Goal: Task Accomplishment & Management: Manage account settings

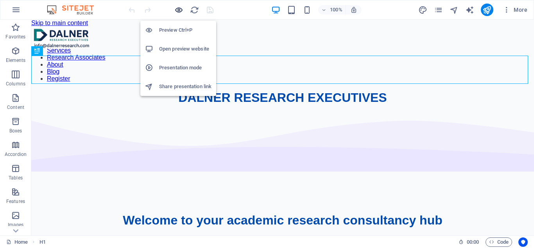
click at [178, 9] on icon "button" at bounding box center [178, 9] width 9 height 9
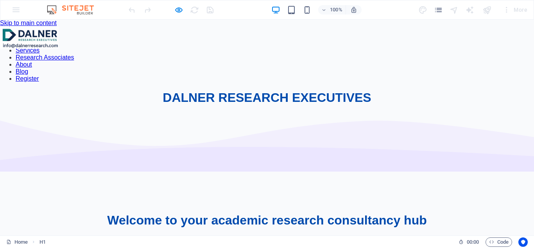
click at [74, 54] on link "Research Associates" at bounding box center [45, 57] width 58 height 7
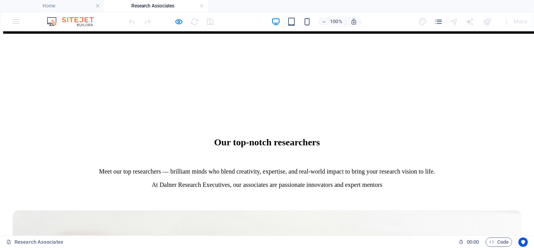
scroll to position [1565, 0]
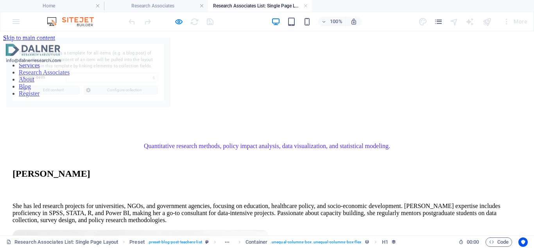
scroll to position [0, 0]
select select "68bbd79cbab5cbdf2c0dfa2e"
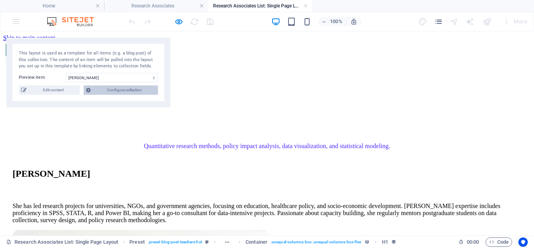
click at [122, 90] on span "Configure collection" at bounding box center [124, 89] width 63 height 9
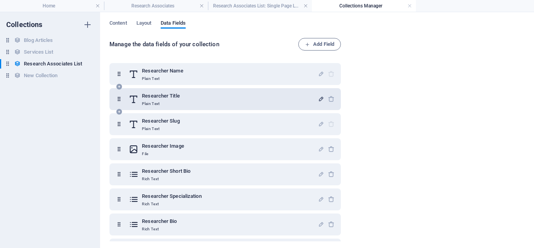
click at [318, 99] on icon "button" at bounding box center [321, 98] width 7 height 7
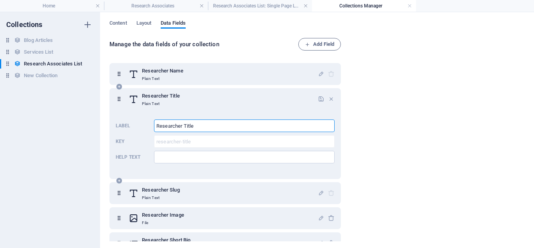
drag, startPoint x: 200, startPoint y: 125, endPoint x: 154, endPoint y: 124, distance: 45.8
click at [154, 124] on input "Researcher Title" at bounding box center [244, 125] width 181 height 13
click at [165, 156] on input "Help text" at bounding box center [244, 157] width 181 height 13
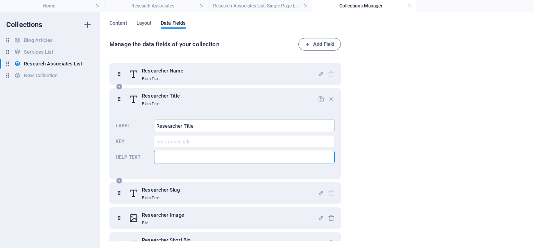
paste input "Researcher Title"
click at [183, 124] on input "Researcher Title" at bounding box center [244, 125] width 181 height 13
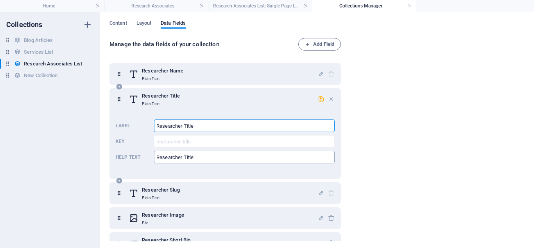
click at [184, 156] on input "Researcher Title" at bounding box center [244, 157] width 181 height 13
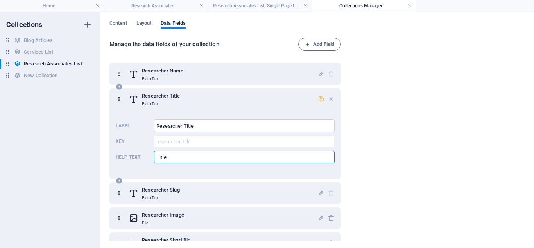
type input "Title"
click at [320, 98] on icon "button" at bounding box center [321, 98] width 7 height 7
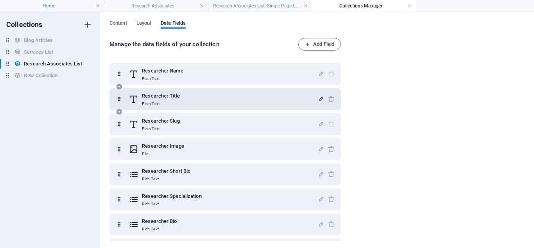
scroll to position [22, 0]
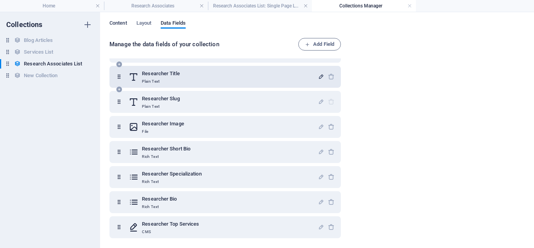
click at [115, 24] on span "Content" at bounding box center [119, 23] width 18 height 11
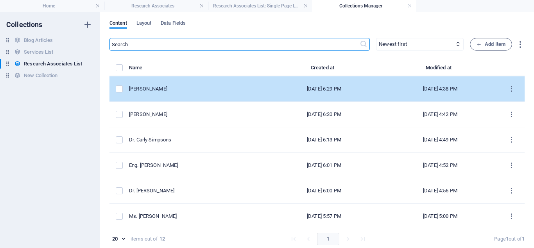
click at [178, 88] on div "[PERSON_NAME]" at bounding box center [194, 88] width 131 height 7
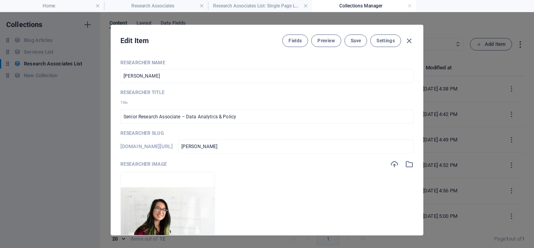
click at [422, 79] on div "Edit Item Fields Preview Save Settings Researcher Name [PERSON_NAME] ​ Research…" at bounding box center [267, 129] width 534 height 235
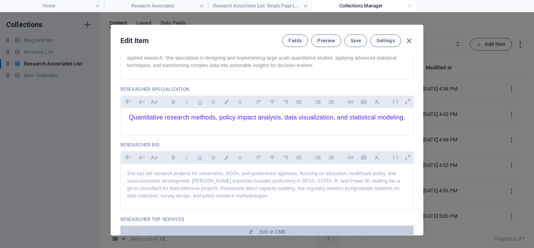
scroll to position [255, 0]
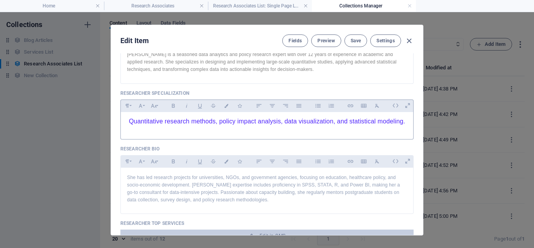
click at [129, 120] on span "Quantitative research methods, policy impact analysis, data visualization, and …" at bounding box center [267, 121] width 277 height 7
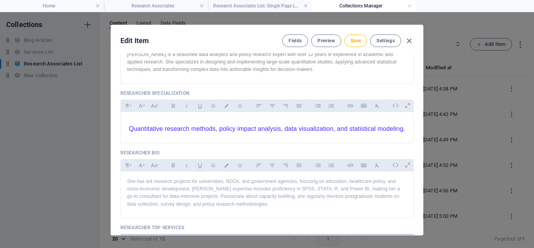
drag, startPoint x: 188, startPoint y: 92, endPoint x: 120, endPoint y: 90, distance: 68.1
click at [120, 90] on p "Researcher Specialization" at bounding box center [266, 93] width 293 height 6
copy p "Researcher Specialization"
click at [131, 120] on p at bounding box center [267, 121] width 280 height 7
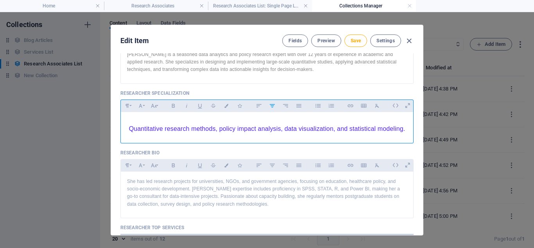
click at [130, 120] on p at bounding box center [267, 121] width 280 height 7
click at [126, 129] on div "Quantitative research methods, policy impact analysis, data visualization, and …" at bounding box center [267, 125] width 293 height 27
click at [272, 120] on p at bounding box center [267, 121] width 280 height 7
click at [352, 40] on span "Save" at bounding box center [356, 41] width 10 height 6
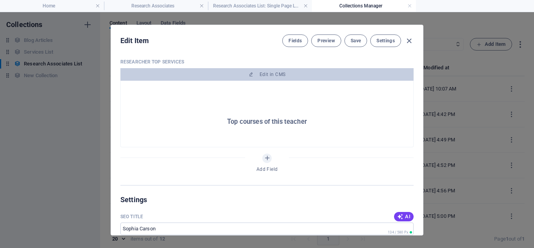
scroll to position [423, 0]
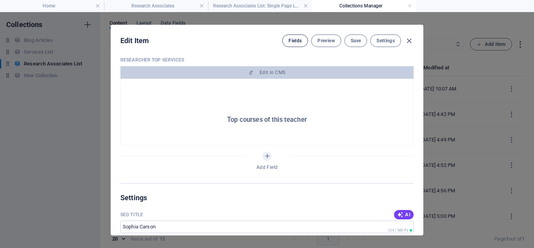
click at [293, 41] on span "Fields" at bounding box center [295, 41] width 13 height 6
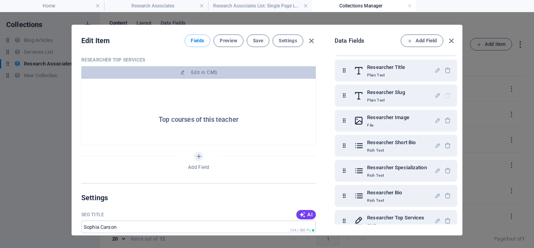
scroll to position [36, 0]
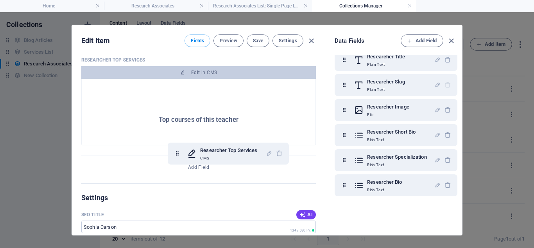
drag, startPoint x: 345, startPoint y: 210, endPoint x: 176, endPoint y: 152, distance: 178.5
click at [176, 152] on div "Edit Item Fields Preview Save Settings Researcher Name Sophia Carson ​ Research…" at bounding box center [267, 130] width 390 height 210
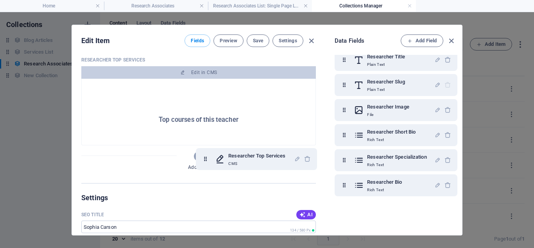
drag, startPoint x: 322, startPoint y: 204, endPoint x: 201, endPoint y: 159, distance: 129.3
click at [201, 159] on div "Edit Item Fields Preview Save Settings Researcher Name Sophia Carson ​ Research…" at bounding box center [267, 130] width 390 height 210
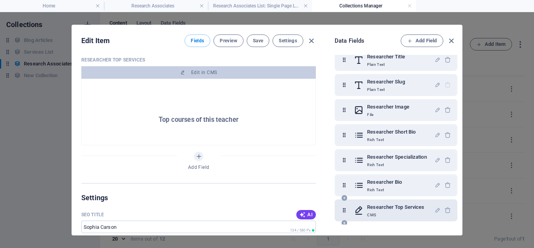
click at [429, 232] on div "Data Fields Add Field Researcher Name Plain Text Researcher Title Plain Text Re…" at bounding box center [393, 130] width 137 height 210
click at [193, 117] on h2 "Top courses of this teacher" at bounding box center [198, 119] width 203 height 7
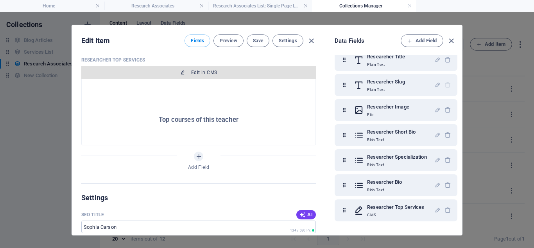
click at [201, 72] on span "Edit in CMS" at bounding box center [204, 72] width 26 height 6
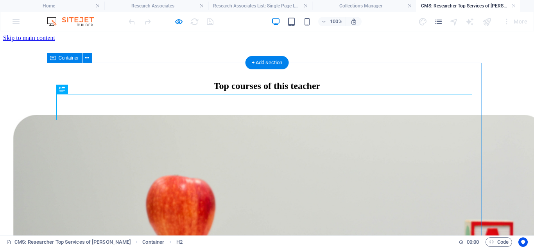
scroll to position [0, 0]
click at [245, 91] on div "Top courses of this teacher" at bounding box center [267, 86] width 509 height 11
click at [239, 91] on div "Top courses of this teacher" at bounding box center [267, 86] width 509 height 11
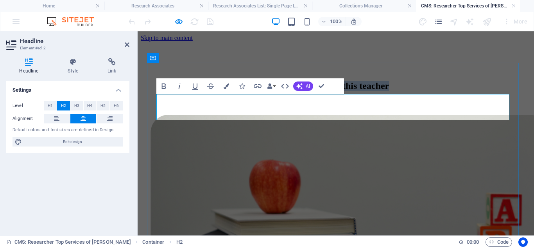
click at [313, 91] on h2 "Top courses of this teacher" at bounding box center [336, 86] width 372 height 11
click at [401, 91] on h2 "Top services of this teacher" at bounding box center [336, 86] width 372 height 11
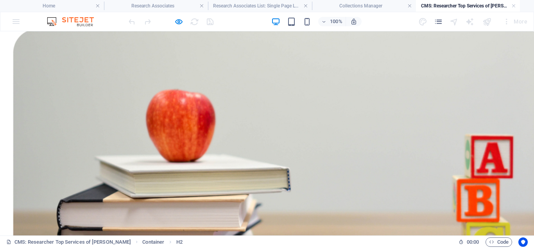
scroll to position [94, 0]
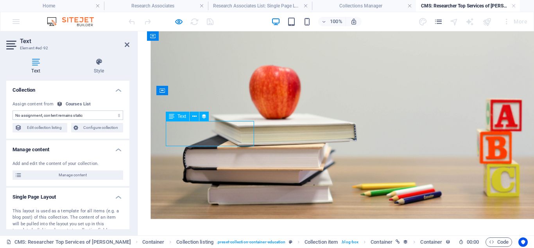
drag, startPoint x: 237, startPoint y: 139, endPoint x: 213, endPoint y: 137, distance: 24.3
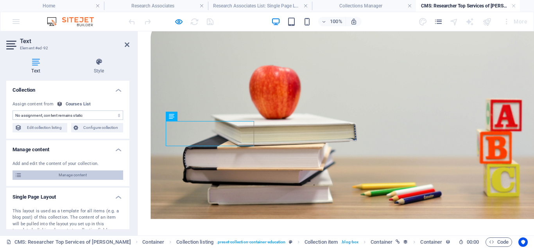
click at [79, 174] on span "Manage content" at bounding box center [72, 174] width 97 height 9
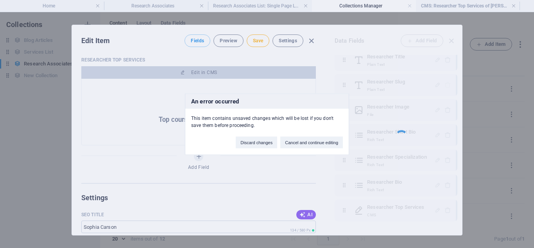
scroll to position [0, 0]
click at [304, 143] on button "Cancel and continue editing" at bounding box center [311, 142] width 63 height 12
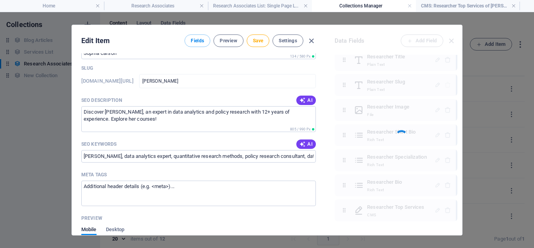
scroll to position [652, 0]
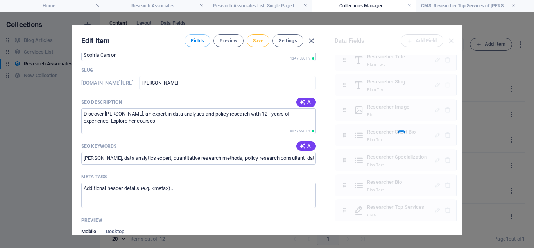
click at [255, 43] on span "Save" at bounding box center [258, 41] width 10 height 6
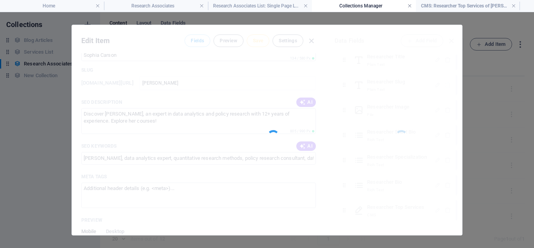
click at [410, 5] on link at bounding box center [410, 5] width 5 height 7
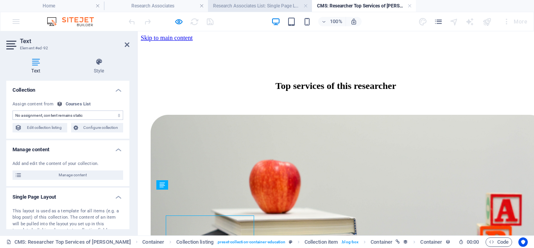
click at [250, 4] on h4 "Research Associates List: Single Page Layout" at bounding box center [260, 6] width 104 height 9
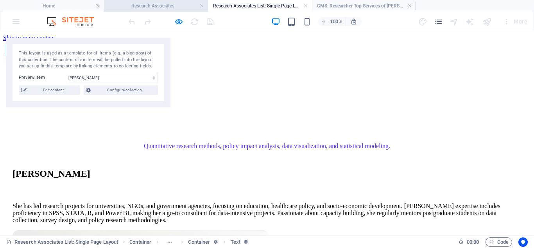
click at [172, 6] on h4 "Research Associates" at bounding box center [156, 6] width 104 height 9
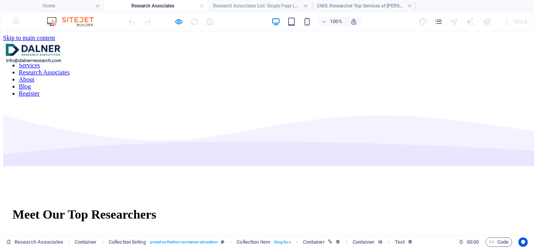
scroll to position [1565, 0]
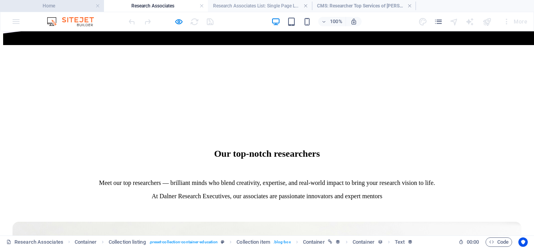
click at [70, 7] on h4 "Home" at bounding box center [52, 6] width 104 height 9
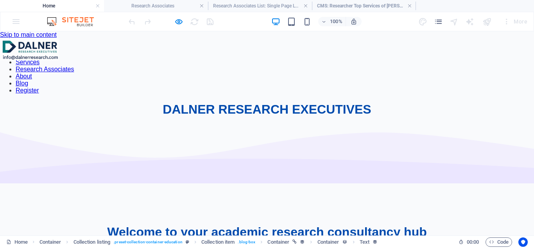
scroll to position [0, 0]
click at [249, 6] on h4 "Research Associates List: Single Page Layout" at bounding box center [260, 6] width 104 height 9
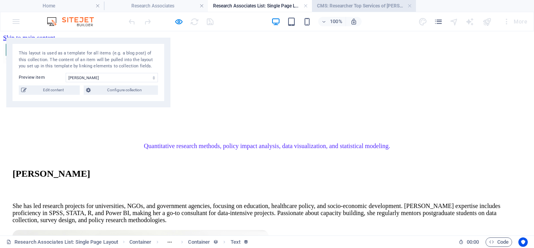
click at [342, 6] on h4 "CMS: Researcher Top Services of [PERSON_NAME]" at bounding box center [364, 6] width 104 height 9
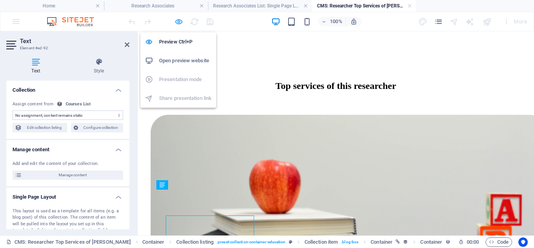
click at [178, 20] on icon "button" at bounding box center [178, 21] width 9 height 9
click at [177, 20] on icon "button" at bounding box center [178, 21] width 9 height 9
click at [183, 41] on h6 "Preview Ctrl+P" at bounding box center [185, 41] width 52 height 9
click at [175, 43] on h6 "Preview Ctrl+P" at bounding box center [185, 41] width 52 height 9
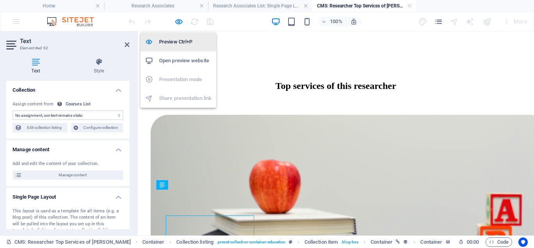
click at [175, 43] on h6 "Preview Ctrl+P" at bounding box center [185, 41] width 52 height 9
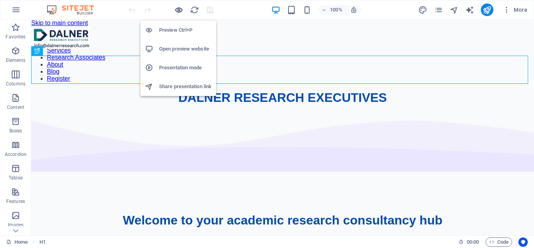
click at [177, 9] on icon "button" at bounding box center [178, 9] width 9 height 9
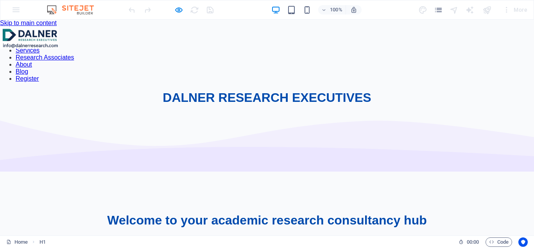
click at [74, 54] on link "Research Associates" at bounding box center [45, 57] width 58 height 7
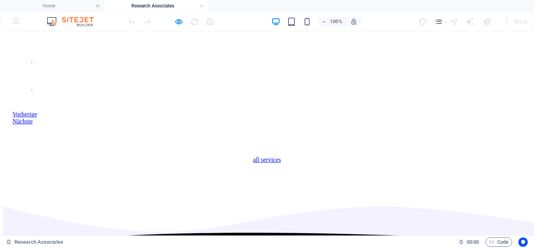
scroll to position [1364, 0]
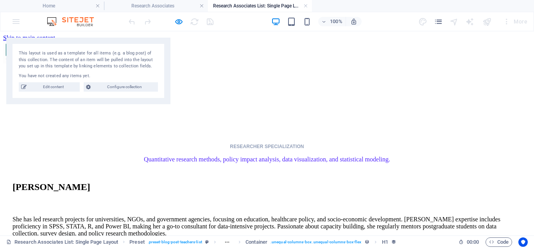
scroll to position [0, 0]
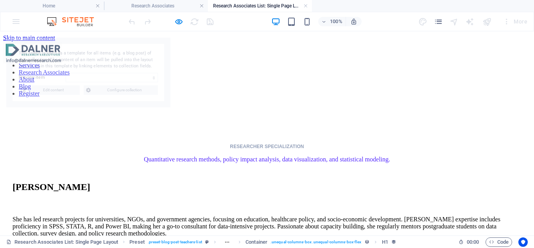
select select "68bbd79cbab5cbdf2c0dfa2e"
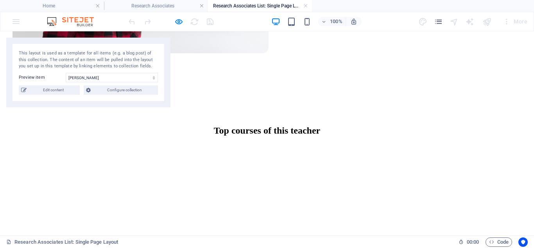
scroll to position [354, 0]
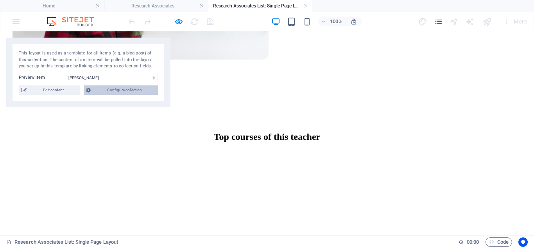
click at [124, 90] on span "Configure collection" at bounding box center [124, 89] width 63 height 9
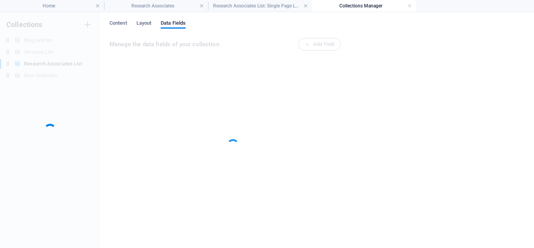
scroll to position [0, 0]
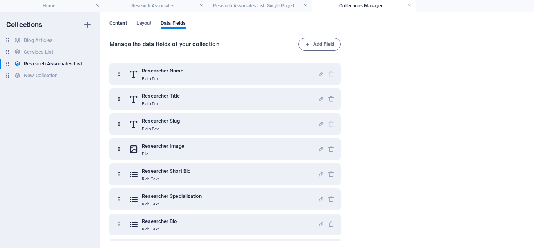
click at [118, 22] on span "Content" at bounding box center [119, 23] width 18 height 11
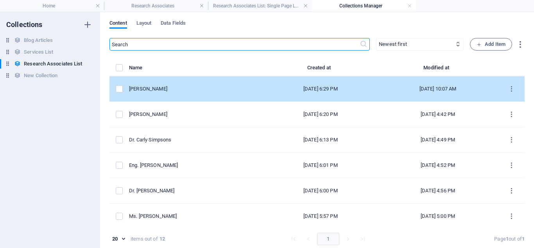
click at [171, 89] on div "[PERSON_NAME]" at bounding box center [193, 88] width 128 height 7
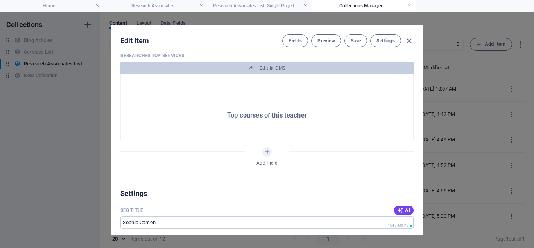
scroll to position [423, 0]
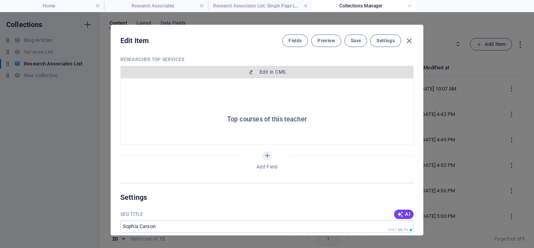
click at [268, 72] on span "Edit in CMS" at bounding box center [273, 72] width 26 height 6
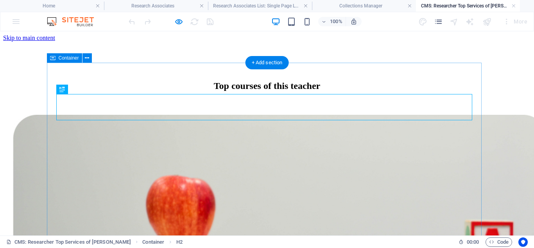
scroll to position [0, 0]
click at [243, 91] on div "Top courses of this teacher" at bounding box center [267, 86] width 509 height 11
click at [239, 91] on div "Top courses of this teacher" at bounding box center [267, 86] width 509 height 11
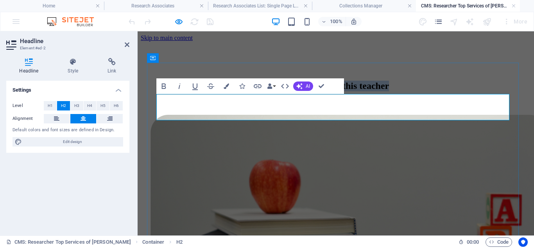
click at [314, 91] on h2 "Top courses of this teacher" at bounding box center [336, 86] width 372 height 11
click at [401, 91] on h2 "Top services of this teacher" at bounding box center [336, 86] width 372 height 11
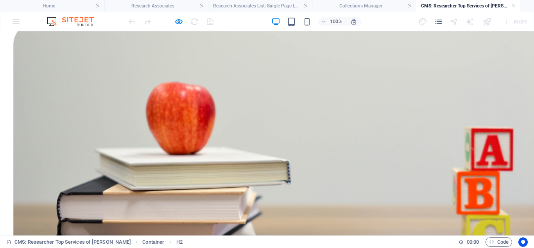
scroll to position [99, 0]
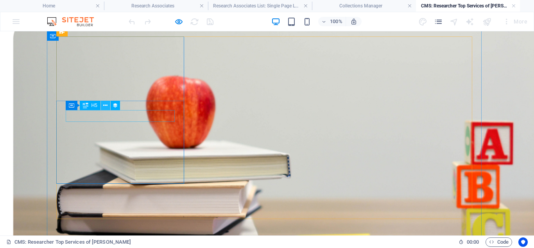
click at [106, 105] on icon at bounding box center [105, 105] width 4 height 8
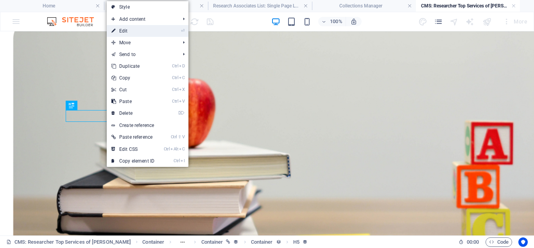
click at [130, 32] on link "⏎ Edit" at bounding box center [133, 31] width 52 height 12
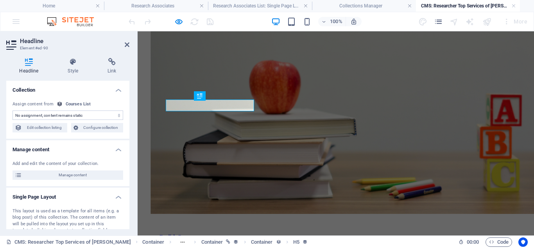
click at [74, 115] on select "No assignment, content remains static" at bounding box center [68, 114] width 111 height 9
click at [78, 113] on select "No assignment, content remains static" at bounding box center [68, 114] width 111 height 9
click at [43, 126] on span "Edit collection listing" at bounding box center [44, 127] width 41 height 9
select select
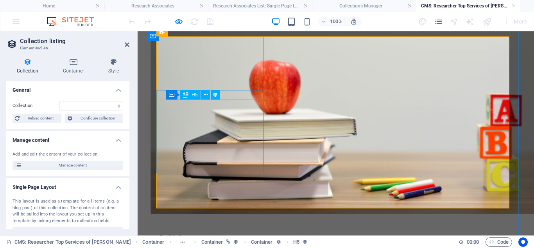
click at [212, 233] on div "English Grammar" at bounding box center [336, 236] width 353 height 6
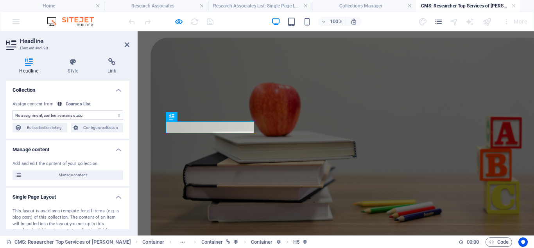
scroll to position [77, 0]
click at [49, 128] on span "Edit collection listing" at bounding box center [44, 127] width 41 height 9
select select
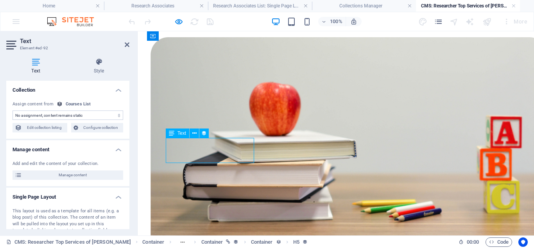
drag, startPoint x: 237, startPoint y: 155, endPoint x: 192, endPoint y: 151, distance: 44.8
drag, startPoint x: 169, startPoint y: 142, endPoint x: 225, endPoint y: 147, distance: 55.8
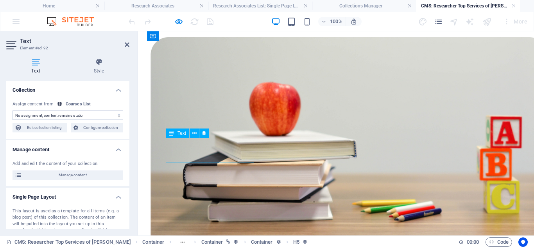
click at [105, 128] on span "Configure collection" at bounding box center [101, 127] width 41 height 9
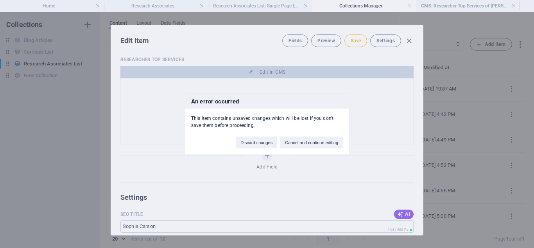
scroll to position [0, 0]
click at [251, 140] on button "Discard changes" at bounding box center [256, 142] width 41 height 12
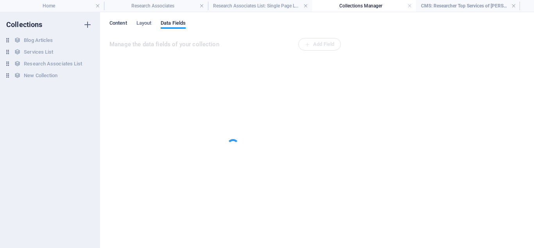
click at [118, 23] on span "Content" at bounding box center [119, 23] width 18 height 11
click at [143, 23] on span "Layout" at bounding box center [144, 23] width 15 height 11
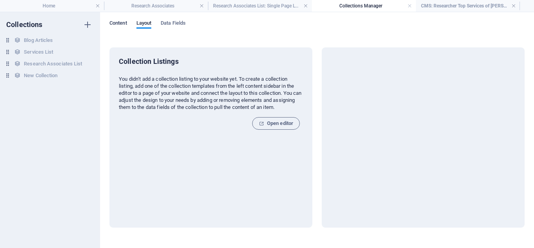
click at [120, 24] on span "Content" at bounding box center [119, 23] width 18 height 11
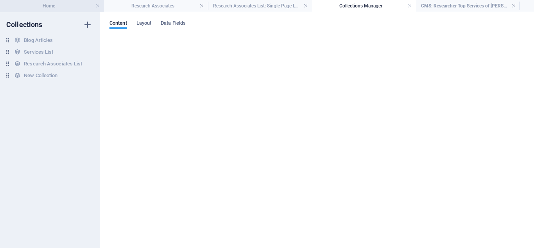
click at [64, 6] on h4 "Home" at bounding box center [52, 6] width 104 height 9
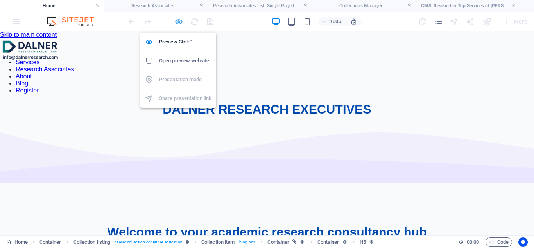
click at [180, 20] on icon "button" at bounding box center [178, 21] width 9 height 9
click at [179, 20] on icon "button" at bounding box center [178, 21] width 9 height 9
click at [170, 59] on h6 "Open preview website" at bounding box center [185, 60] width 52 height 9
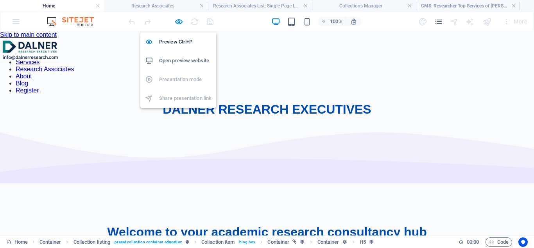
click at [170, 59] on h6 "Open preview website" at bounding box center [185, 60] width 52 height 9
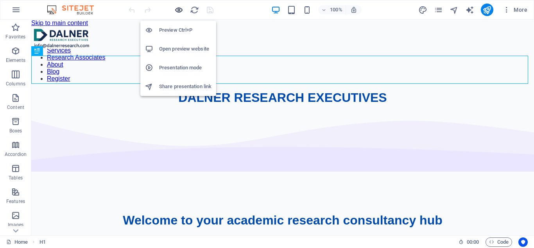
click at [179, 8] on icon "button" at bounding box center [178, 9] width 9 height 9
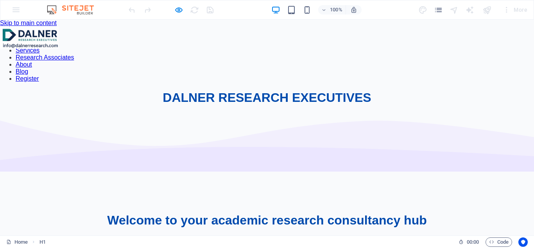
click at [74, 54] on link "Research Associates" at bounding box center [45, 57] width 58 height 7
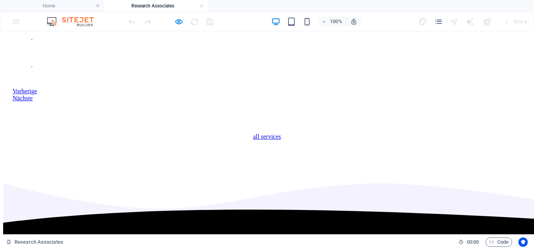
scroll to position [1387, 0]
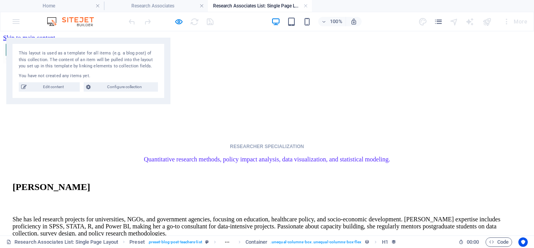
scroll to position [0, 0]
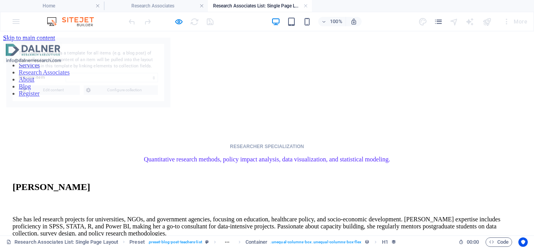
select select "68bbd79cbab5cbdf2c0dfa2e"
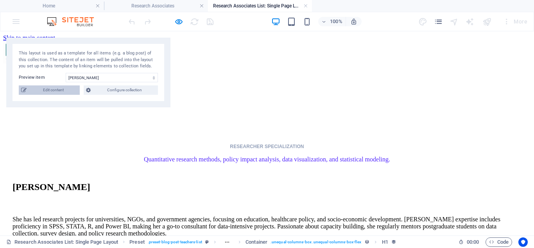
click at [54, 89] on span "Edit content" at bounding box center [53, 89] width 49 height 9
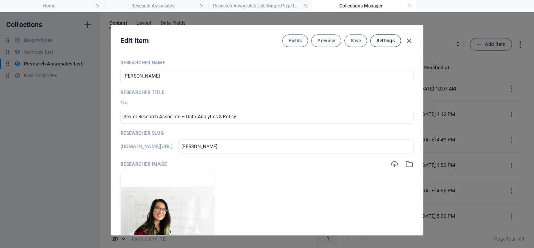
click at [384, 38] on span "Settings" at bounding box center [386, 41] width 18 height 6
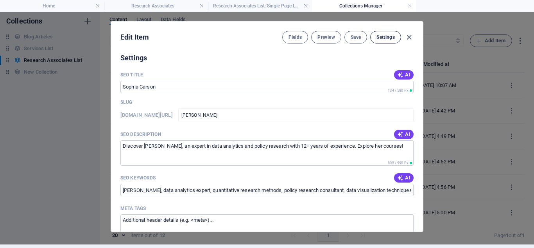
scroll to position [562, 0]
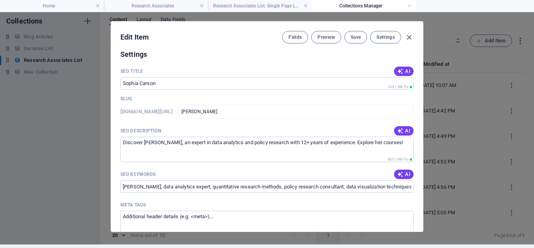
drag, startPoint x: 422, startPoint y: 162, endPoint x: 422, endPoint y: 148, distance: 13.7
click at [422, 148] on div "Edit Item Fields Preview Save Settings Researcher Name Sophia Carson ​ Research…" at bounding box center [267, 126] width 313 height 210
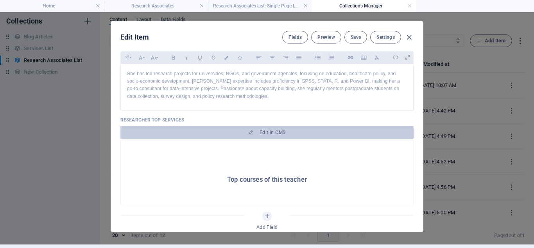
scroll to position [355, 0]
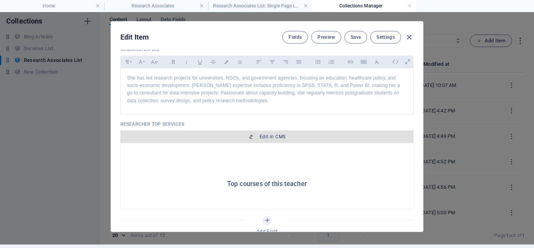
click at [252, 136] on span "Edit in CMS" at bounding box center [267, 136] width 287 height 6
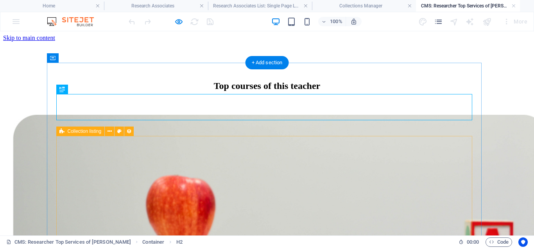
scroll to position [0, 0]
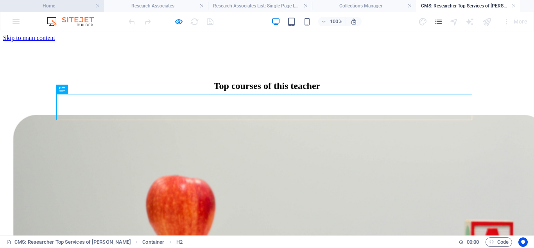
click at [71, 4] on h4 "Home" at bounding box center [52, 6] width 104 height 9
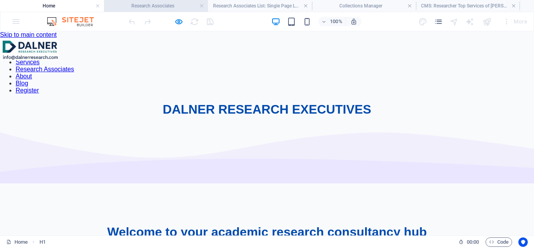
click at [130, 6] on h4 "Research Associates" at bounding box center [156, 6] width 104 height 9
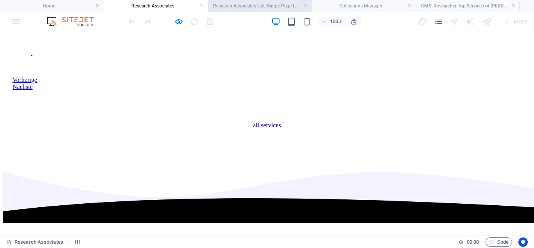
click at [235, 4] on h4 "Research Associates List: Single Page Layout" at bounding box center [260, 6] width 104 height 9
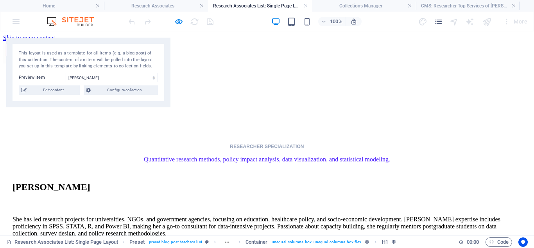
scroll to position [0, 0]
click at [329, 4] on h4 "Collections Manager" at bounding box center [364, 6] width 104 height 9
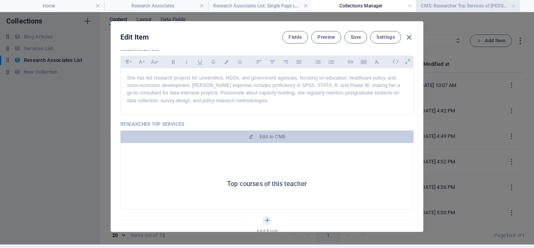
click at [438, 4] on h4 "CMS: Researcher Top Services of [PERSON_NAME]" at bounding box center [468, 6] width 104 height 9
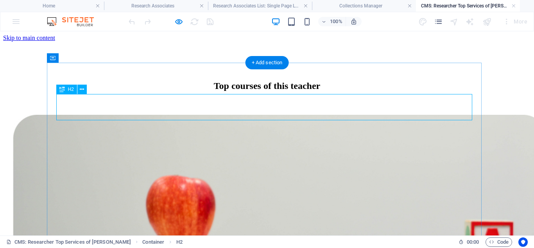
click at [223, 91] on div "Top courses of this teacher" at bounding box center [267, 86] width 509 height 11
click at [85, 91] on h2 "Top courses of this teacher" at bounding box center [267, 86] width 509 height 11
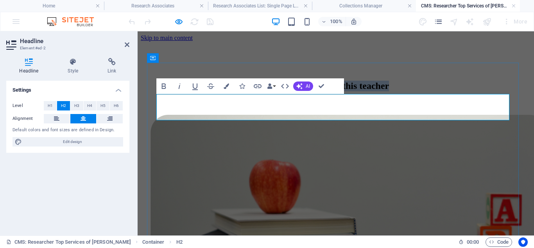
click at [313, 91] on h2 "Top courses of this teacher" at bounding box center [336, 86] width 372 height 11
click at [400, 91] on h2 "Top services of this teacher" at bounding box center [336, 86] width 372 height 11
click at [157, 4] on h4 "Research Associates" at bounding box center [156, 6] width 104 height 9
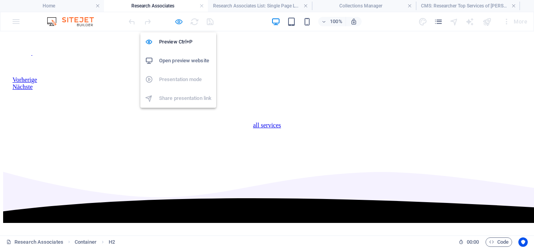
click at [179, 22] on icon "button" at bounding box center [178, 21] width 9 height 9
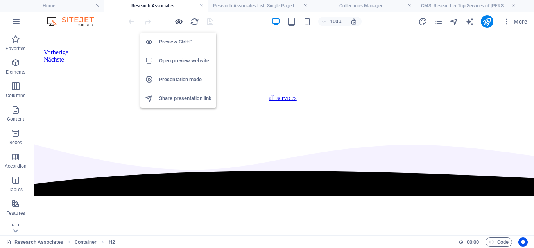
scroll to position [1422, 0]
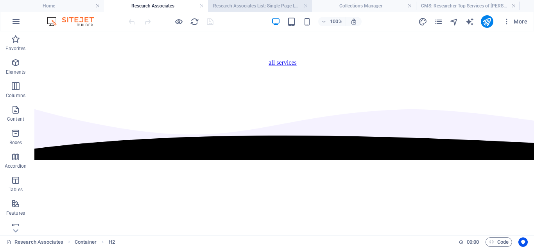
click at [264, 5] on h4 "Research Associates List: Single Page Layout" at bounding box center [260, 6] width 104 height 9
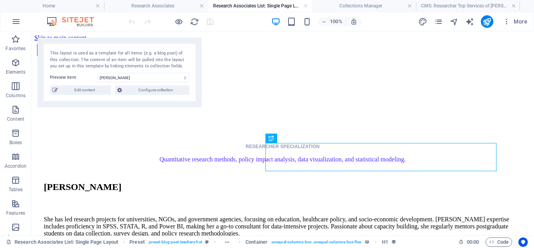
scroll to position [0, 0]
click at [340, 4] on h4 "Collections Manager" at bounding box center [364, 6] width 104 height 9
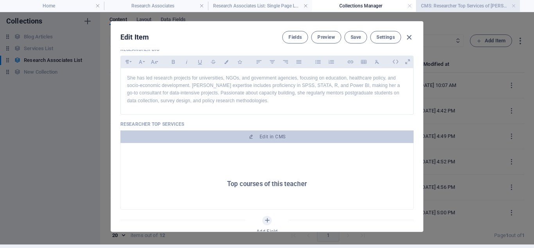
click at [432, 5] on h4 "CMS: Researcher Top Services of [PERSON_NAME]" at bounding box center [468, 6] width 104 height 9
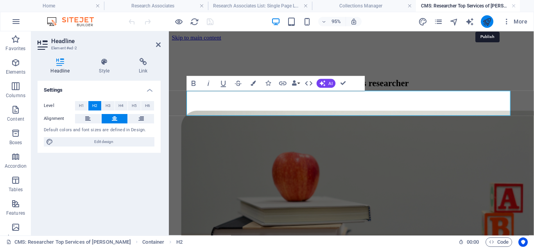
click at [487, 20] on icon "publish" at bounding box center [487, 21] width 9 height 9
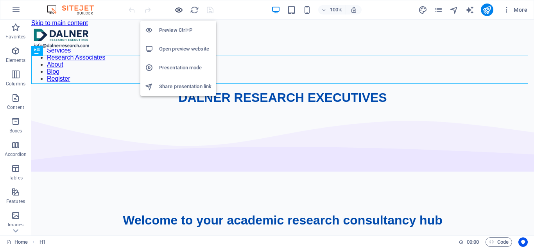
click at [177, 9] on icon "button" at bounding box center [178, 9] width 9 height 9
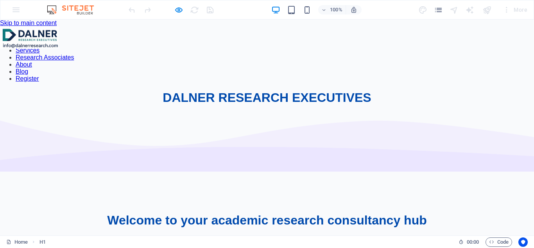
click at [74, 54] on link "Research Associates" at bounding box center [45, 57] width 58 height 7
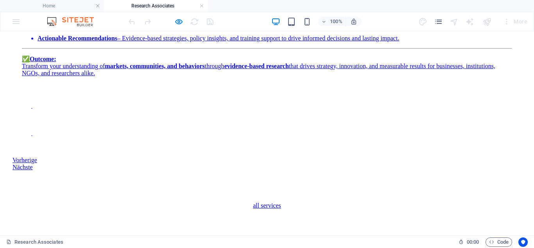
scroll to position [1364, 0]
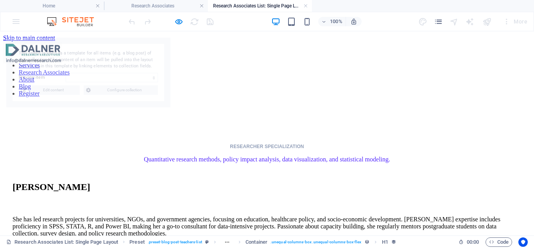
scroll to position [0, 0]
select select "68bbd79cbab5cbdf2c0dfa2e"
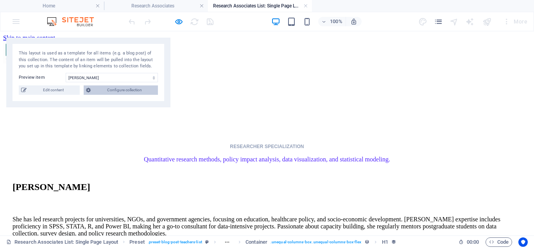
click at [124, 90] on span "Configure collection" at bounding box center [124, 89] width 63 height 9
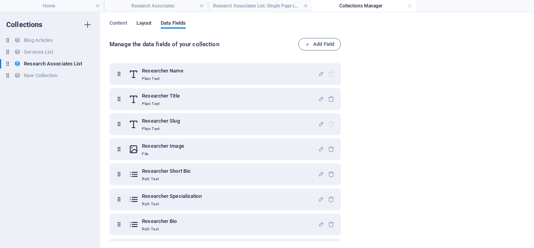
click at [142, 23] on span "Layout" at bounding box center [144, 23] width 15 height 11
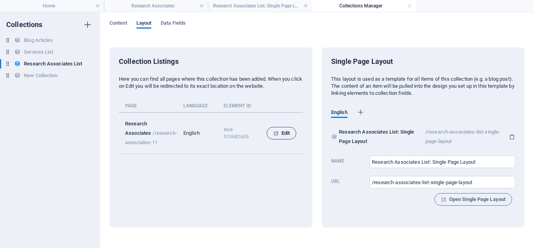
click at [281, 133] on span "Edit" at bounding box center [281, 132] width 16 height 9
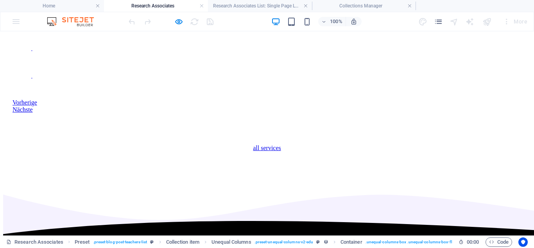
scroll to position [1345, 0]
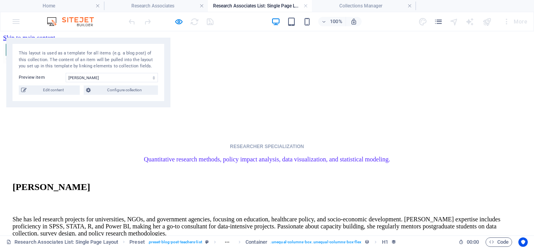
scroll to position [0, 0]
click at [355, 5] on h4 "Collections Manager" at bounding box center [364, 6] width 104 height 9
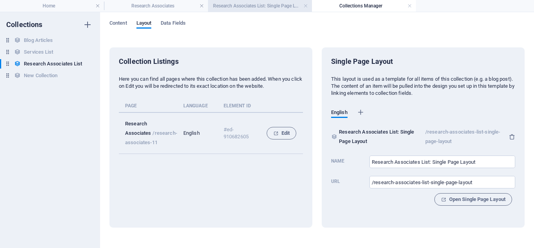
click at [277, 4] on h4 "Research Associates List: Single Page Layout" at bounding box center [260, 6] width 104 height 9
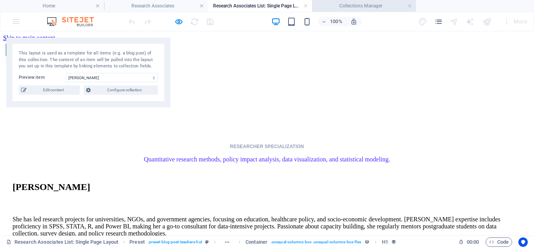
click at [343, 6] on h4 "Collections Manager" at bounding box center [364, 6] width 104 height 9
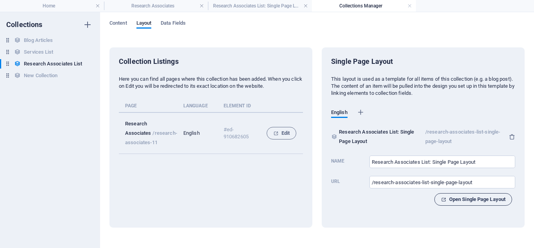
click at [461, 198] on span "Open Single Page Layout" at bounding box center [473, 198] width 65 height 9
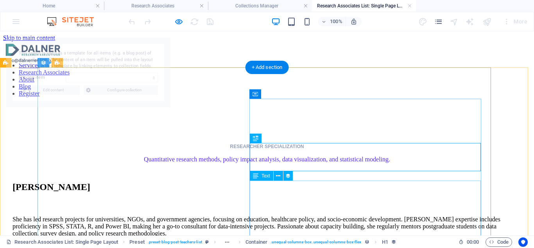
select select "68bbd79cbab5cbdf2c0dfa2e"
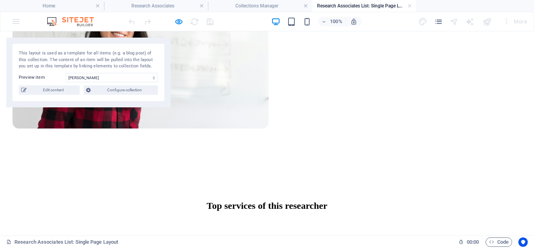
scroll to position [279, 0]
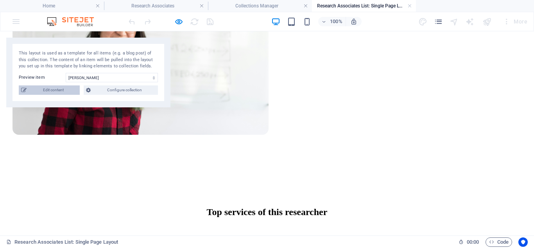
click at [56, 90] on span "Edit content" at bounding box center [53, 89] width 49 height 9
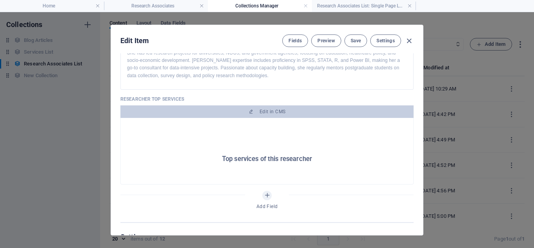
scroll to position [388, 0]
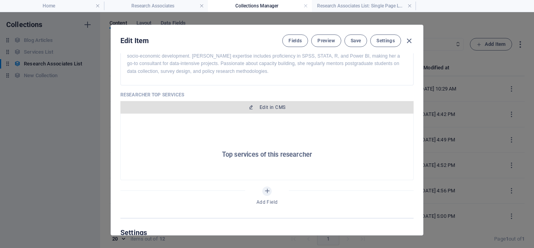
click at [257, 107] on span "Edit in CMS" at bounding box center [267, 107] width 287 height 6
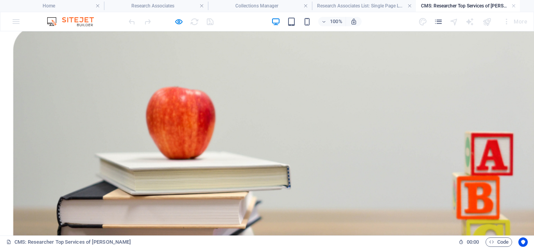
scroll to position [87, 0]
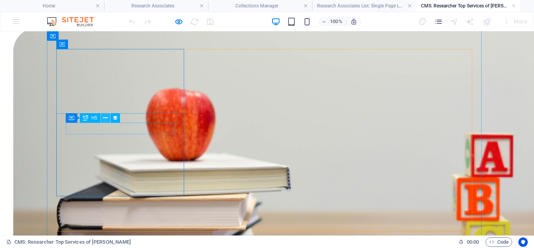
click at [104, 118] on icon at bounding box center [105, 118] width 4 height 8
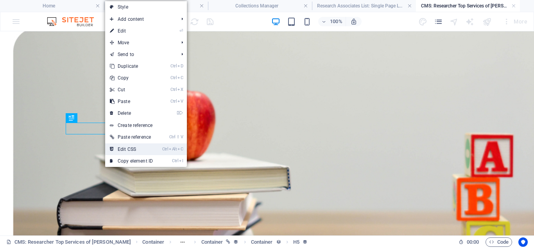
click at [142, 148] on link "Ctrl Alt C Edit CSS" at bounding box center [131, 149] width 52 height 12
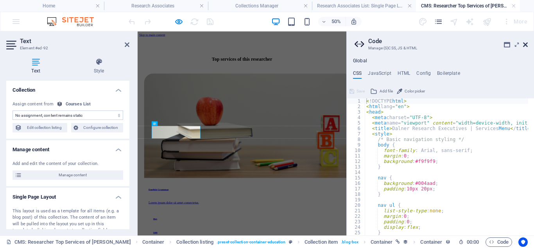
click at [526, 45] on icon at bounding box center [525, 44] width 5 height 6
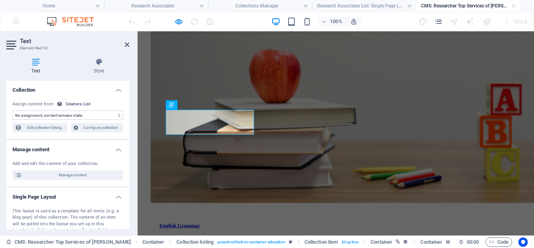
scroll to position [111, 0]
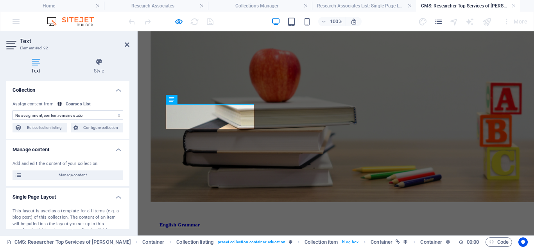
click at [78, 114] on select "No assignment, content remains static" at bounding box center [68, 114] width 111 height 9
click at [67, 95] on div "No assignment, content remains static Assign content from Courses List Edit col…" at bounding box center [67, 117] width 123 height 44
click at [118, 116] on select "No assignment, content remains static" at bounding box center [68, 114] width 111 height 9
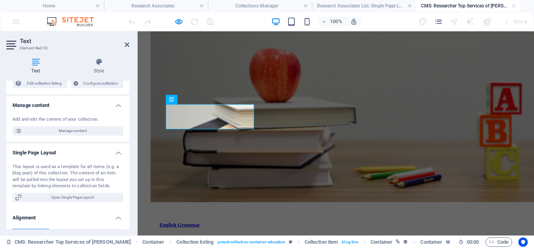
scroll to position [43, 0]
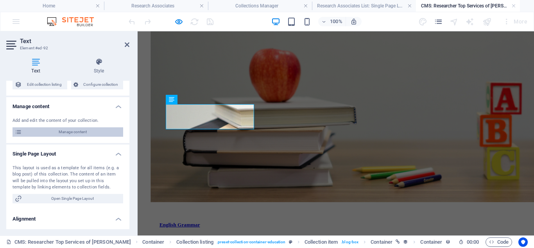
click at [69, 131] on span "Manage content" at bounding box center [72, 131] width 97 height 9
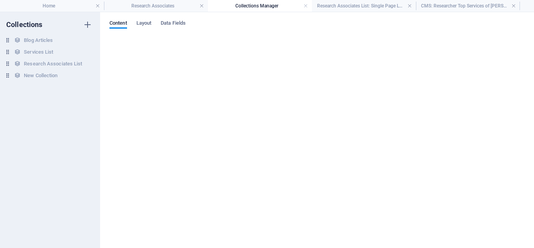
scroll to position [0, 0]
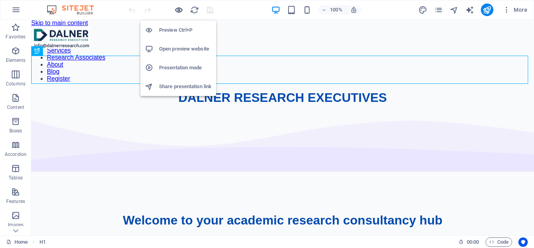
click at [177, 9] on icon "button" at bounding box center [178, 9] width 9 height 9
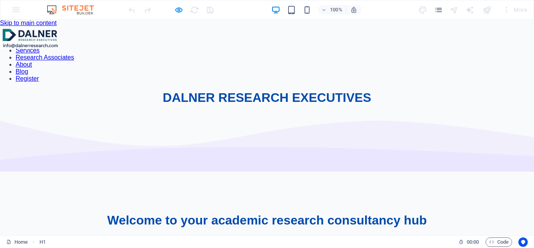
click at [74, 54] on link "Research Associates" at bounding box center [45, 57] width 58 height 7
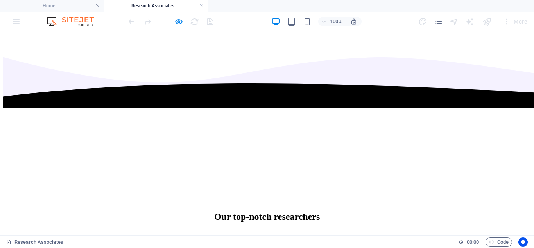
scroll to position [1525, 0]
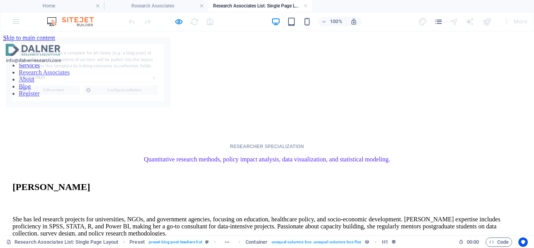
scroll to position [0, 0]
select select "68bbd79cbab5cbdf2c0dfa2e"
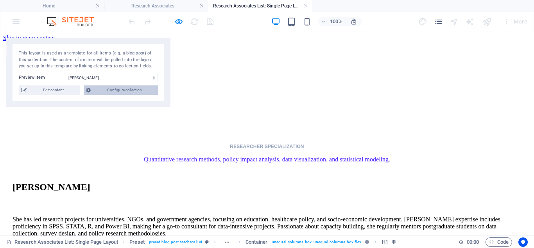
click at [126, 90] on span "Configure collection" at bounding box center [124, 89] width 63 height 9
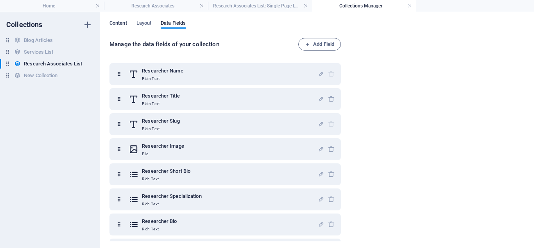
click at [115, 24] on span "Content" at bounding box center [119, 23] width 18 height 11
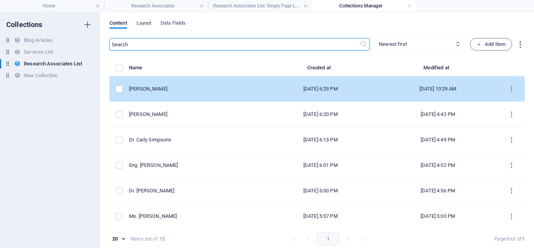
click at [174, 87] on div "[PERSON_NAME]" at bounding box center [193, 88] width 128 height 7
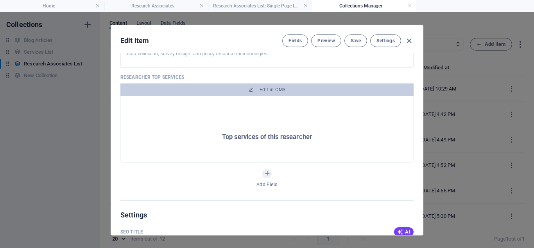
scroll to position [408, 0]
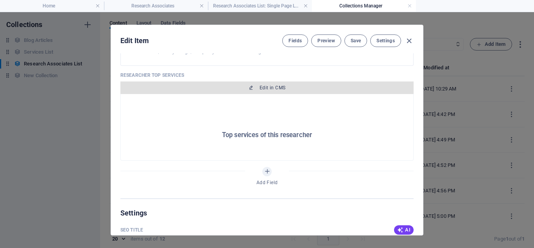
click at [258, 87] on span "Edit in CMS" at bounding box center [267, 87] width 287 height 6
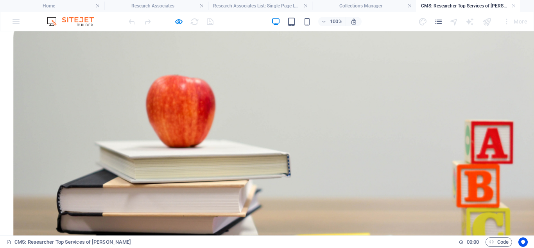
scroll to position [104, 0]
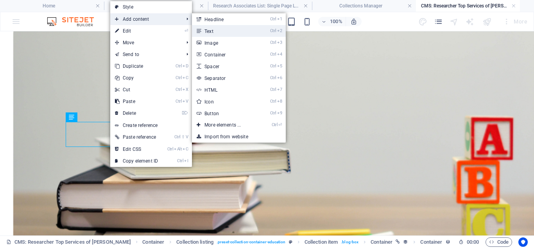
click at [212, 31] on link "Ctrl 2 Text" at bounding box center [224, 31] width 65 height 12
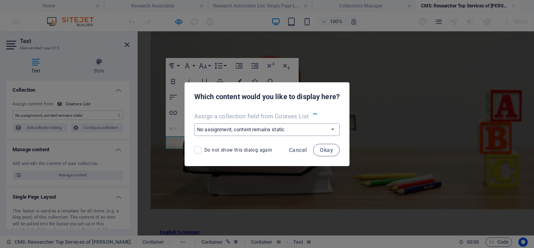
click at [269, 132] on select "No assignment, content remains static Create a new field" at bounding box center [267, 129] width 146 height 13
select select "createNew"
click at [194, 123] on select "No assignment, content remains static Create a new field" at bounding box center [267, 129] width 146 height 13
click at [326, 129] on select "No assignment, content remains static Create a new field" at bounding box center [267, 129] width 146 height 13
click at [299, 124] on select "No assignment, content remains static Create a new field" at bounding box center [267, 129] width 146 height 13
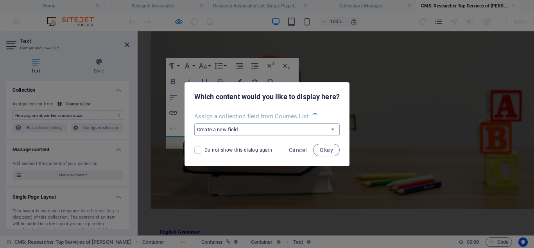
click at [300, 126] on select "No assignment, content remains static Create a new field" at bounding box center [267, 129] width 146 height 13
click at [298, 147] on span "Cancel" at bounding box center [298, 150] width 18 height 6
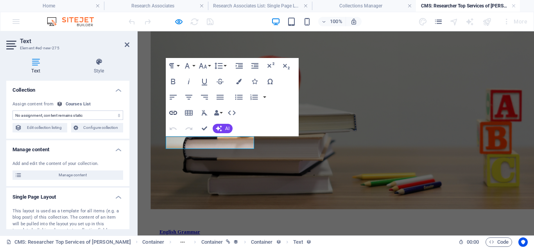
click at [173, 111] on icon "button" at bounding box center [173, 112] width 9 height 9
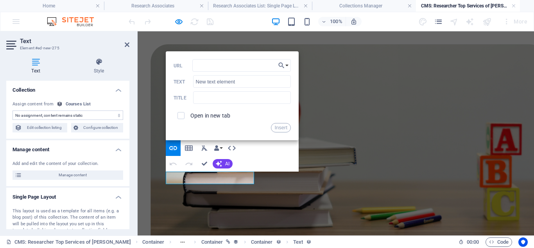
scroll to position [69, 0]
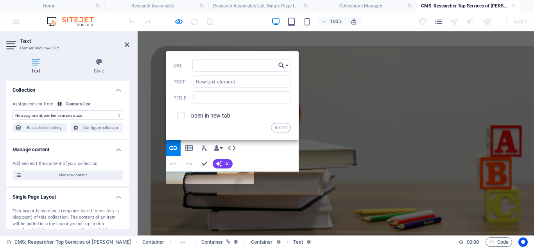
click at [284, 65] on icon "button" at bounding box center [282, 65] width 8 height 9
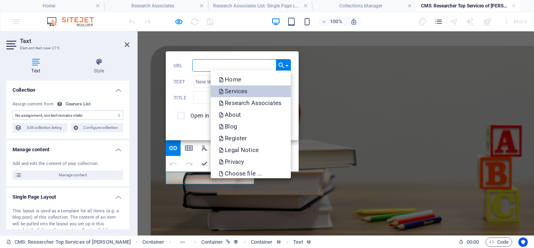
click at [260, 89] on link "Services" at bounding box center [251, 91] width 80 height 12
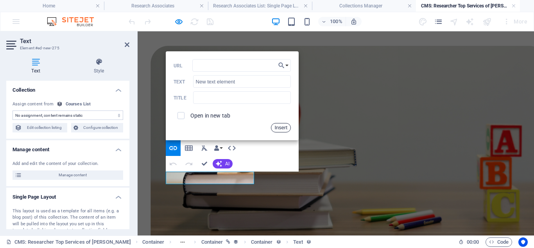
click at [279, 126] on button "Insert" at bounding box center [281, 127] width 20 height 9
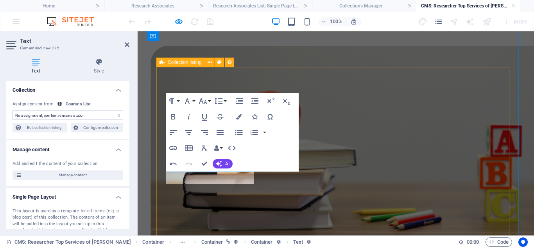
click at [317, 163] on div "English Grammar Lorem ipsum dolor sit amet consectetur. New text element 8hrs $…" at bounding box center [336, 225] width 372 height 358
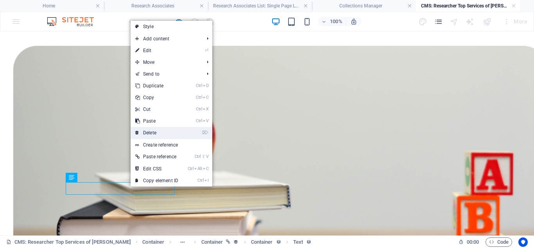
click at [162, 133] on link "⌦ Delete" at bounding box center [157, 133] width 52 height 12
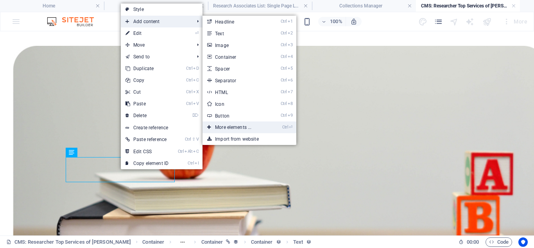
click at [239, 126] on link "Ctrl ⏎ More elements ..." at bounding box center [235, 127] width 65 height 12
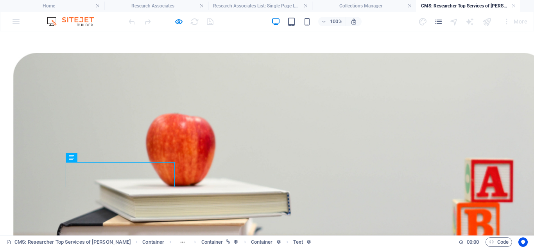
scroll to position [57, 0]
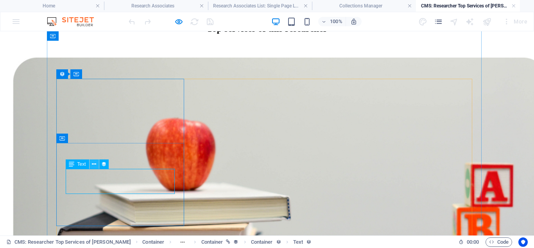
click at [93, 163] on icon at bounding box center [94, 164] width 4 height 8
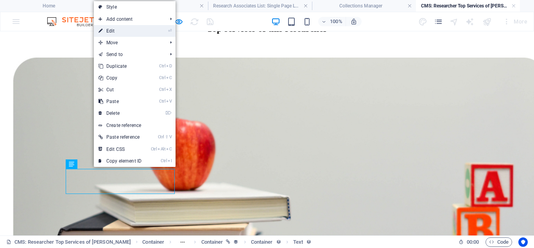
click at [114, 33] on link "⏎ Edit" at bounding box center [120, 31] width 52 height 12
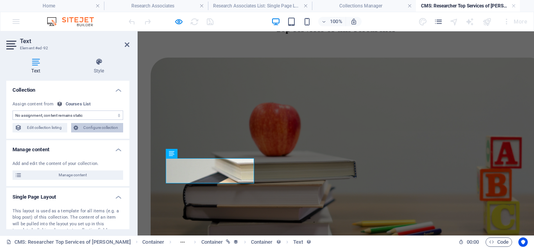
click at [108, 128] on span "Configure collection" at bounding box center [101, 127] width 41 height 9
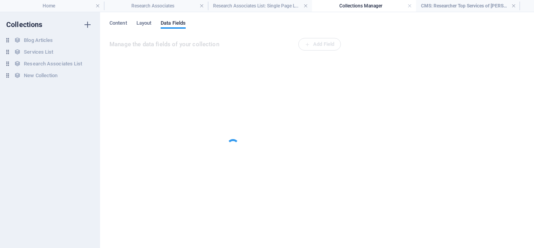
scroll to position [0, 0]
click at [453, 7] on h4 "CMS: Researcher Top Services of [PERSON_NAME]" at bounding box center [468, 6] width 104 height 9
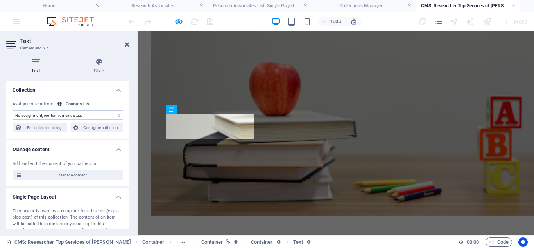
scroll to position [101, 0]
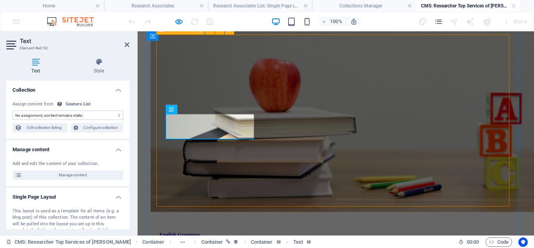
click at [329, 125] on div "English Grammar Lorem ipsum dolor sit amet consectetur. 8hrs $499 Vorherige Näc…" at bounding box center [336, 185] width 372 height 345
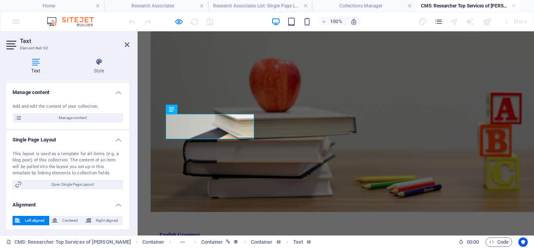
scroll to position [60, 0]
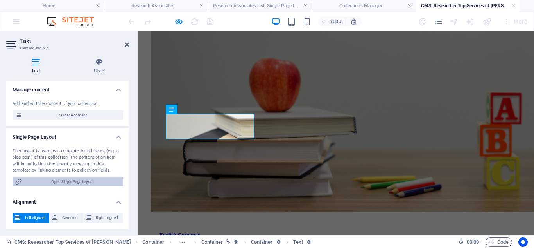
click at [65, 181] on span "Open Single Page Layout" at bounding box center [72, 181] width 97 height 9
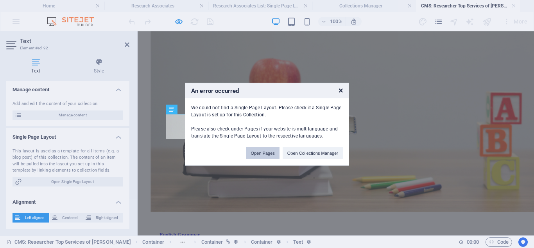
click at [264, 153] on button "Open Pages" at bounding box center [262, 153] width 33 height 12
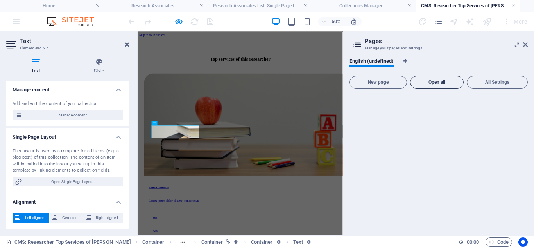
click at [434, 83] on span "Open all" at bounding box center [437, 82] width 47 height 5
click at [435, 81] on span "Open all" at bounding box center [437, 82] width 47 height 5
click at [435, 83] on span "Open all" at bounding box center [437, 82] width 47 height 5
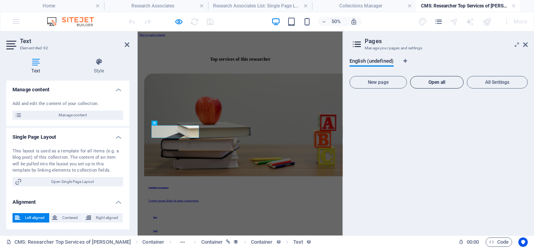
click at [435, 83] on span "Open all" at bounding box center [437, 82] width 47 height 5
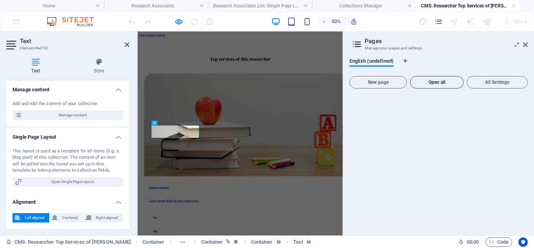
click at [435, 83] on span "Open all" at bounding box center [437, 82] width 47 height 5
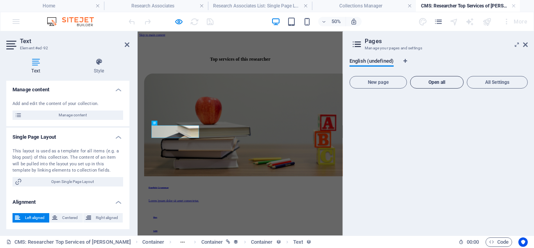
click at [435, 83] on span "Open all" at bounding box center [437, 82] width 47 height 5
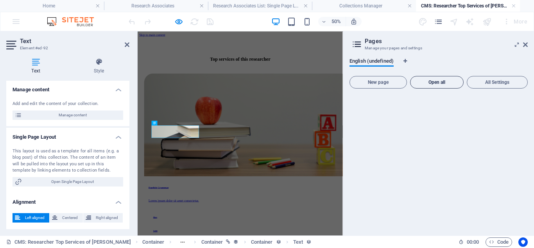
click at [435, 83] on span "Open all" at bounding box center [437, 82] width 47 height 5
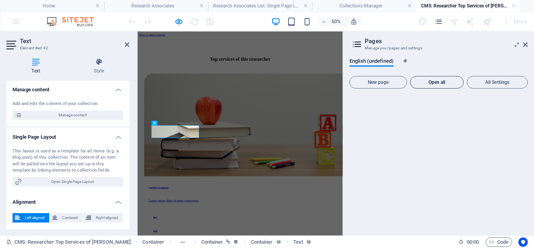
click at [435, 83] on span "Open all" at bounding box center [437, 82] width 47 height 5
click at [84, 114] on span "Manage content" at bounding box center [72, 114] width 97 height 9
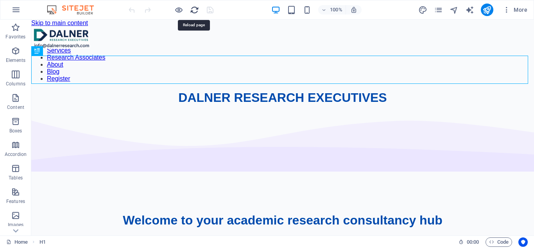
click at [193, 9] on icon "reload" at bounding box center [194, 9] width 9 height 9
click at [192, 9] on icon "reload" at bounding box center [194, 9] width 9 height 9
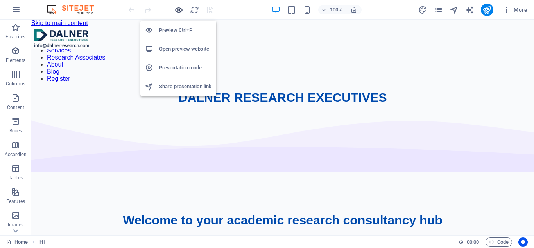
click at [177, 10] on icon "button" at bounding box center [178, 9] width 9 height 9
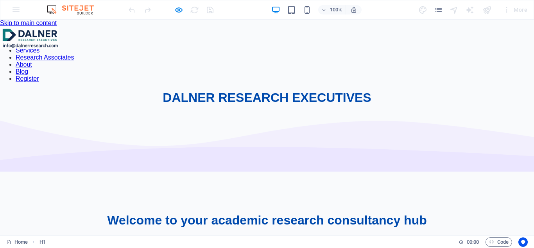
click at [74, 54] on link "Research Associates" at bounding box center [45, 57] width 58 height 7
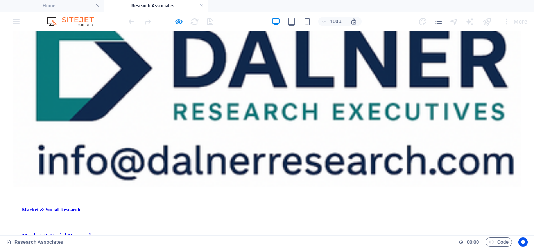
scroll to position [1055, 0]
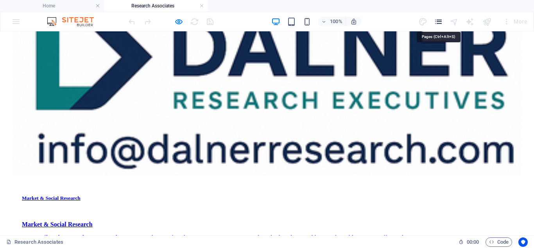
click at [439, 19] on icon "pages" at bounding box center [438, 21] width 9 height 9
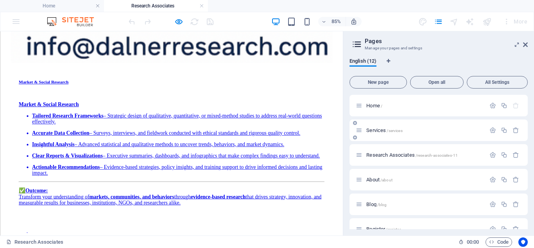
click at [423, 129] on p "Services /services" at bounding box center [425, 130] width 117 height 5
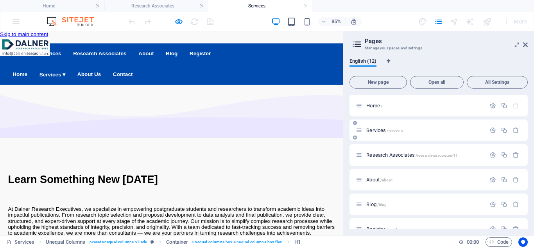
scroll to position [0, 0]
click at [525, 44] on icon at bounding box center [525, 44] width 5 height 6
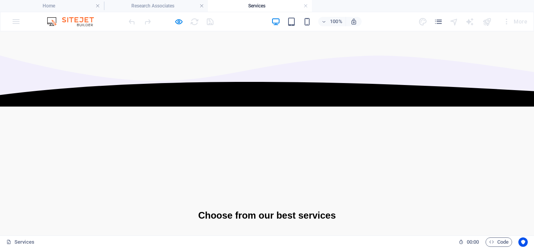
scroll to position [1508, 0]
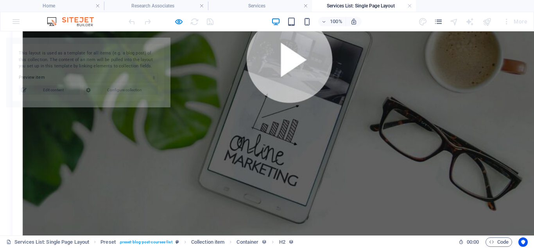
scroll to position [556, 0]
select select "68bbd79cbab5cbdf2c0dfa17"
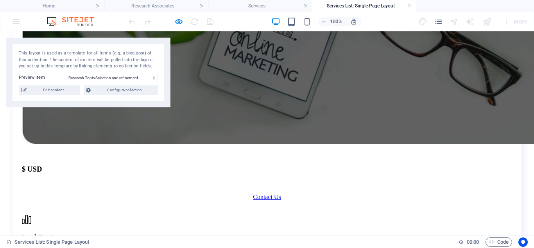
scroll to position [653, 0]
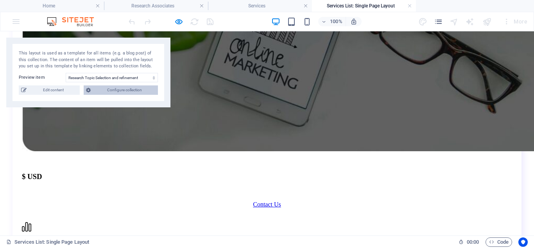
click at [120, 90] on span "Configure collection" at bounding box center [124, 89] width 63 height 9
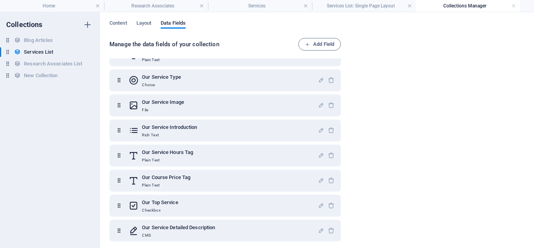
scroll to position [47, 0]
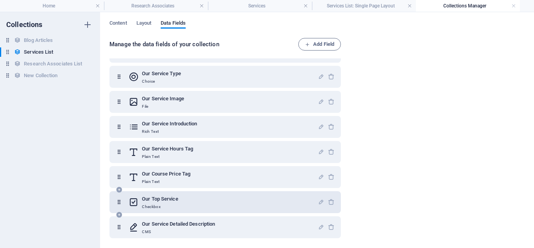
click at [256, 201] on div "Our Top Service Checkbox" at bounding box center [223, 202] width 189 height 16
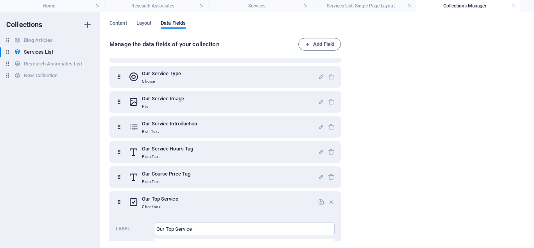
drag, startPoint x: 342, startPoint y: 178, endPoint x: 342, endPoint y: 183, distance: 5.5
click at [342, 183] on div "Our Service Title Plain Text Our Service Slug Plain Text Our Service Type Choic…" at bounding box center [227, 149] width 235 height 183
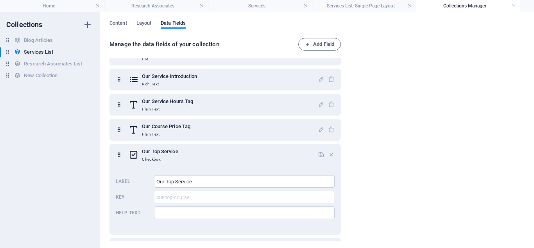
scroll to position [95, 0]
click at [159, 4] on h4 "Research Associates" at bounding box center [156, 6] width 104 height 9
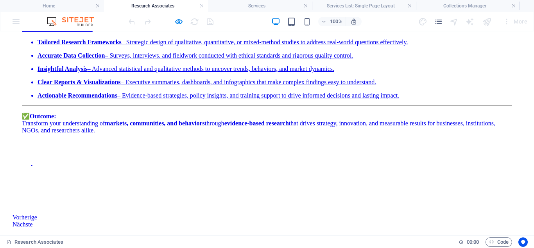
scroll to position [1318, 0]
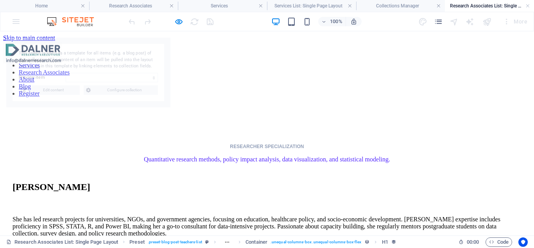
scroll to position [0, 0]
select select "68bbd79cbab5cbdf2c0dfa2e"
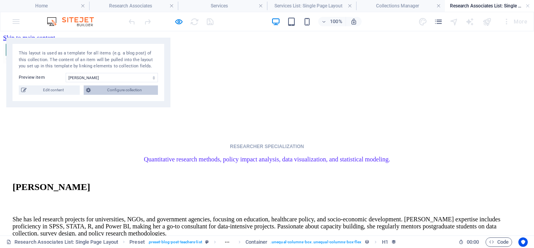
click at [128, 91] on span "Configure collection" at bounding box center [124, 89] width 63 height 9
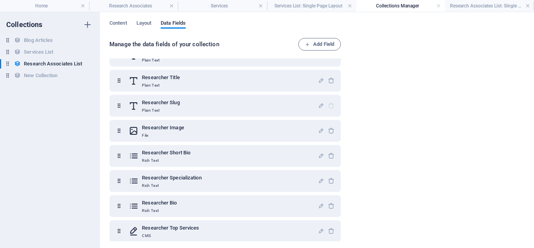
scroll to position [22, 0]
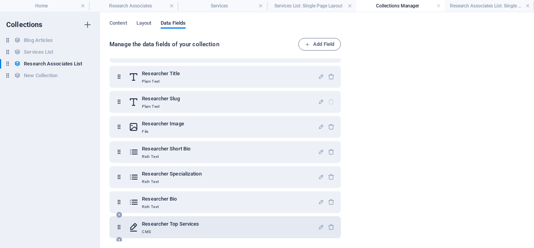
click at [218, 226] on div "Researcher Top Services CMS" at bounding box center [223, 227] width 189 height 16
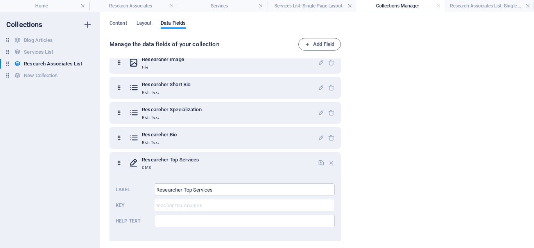
scroll to position [91, 0]
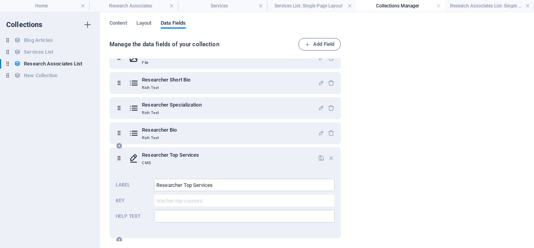
click at [119, 157] on icon at bounding box center [119, 158] width 7 height 16
click at [72, 164] on div "Collections Blog Articles Blog Articles Services List Services List Research As…" at bounding box center [50, 129] width 100 height 235
click at [119, 145] on icon at bounding box center [119, 145] width 7 height 7
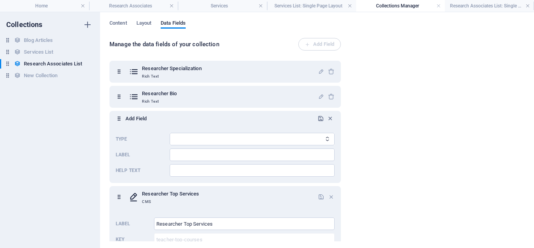
scroll to position [130, 0]
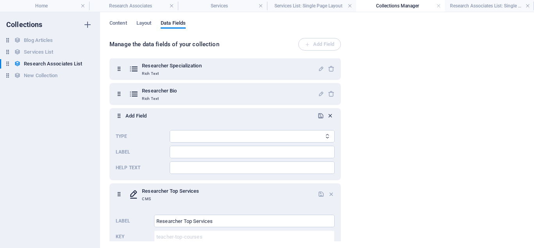
click at [328, 115] on icon "button" at bounding box center [330, 115] width 7 height 7
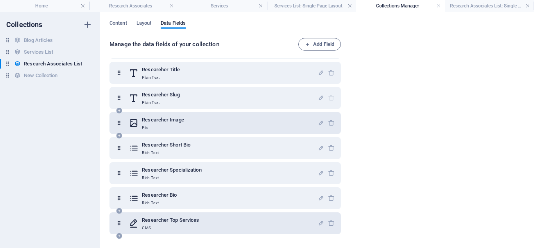
scroll to position [26, 0]
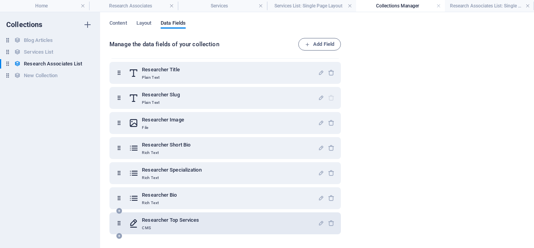
click at [231, 223] on div "Researcher Top Services CMS" at bounding box center [223, 223] width 189 height 16
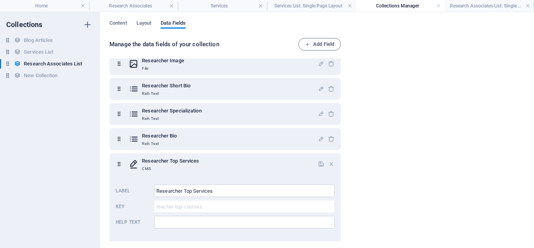
scroll to position [86, 0]
click at [162, 166] on p "CMS" at bounding box center [170, 168] width 57 height 6
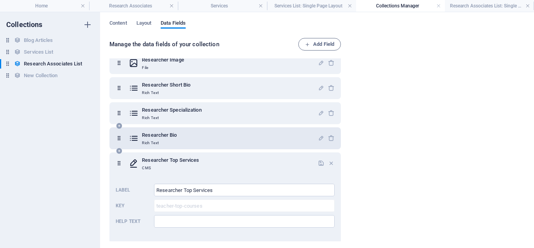
click at [181, 138] on div "Researcher Bio Rich Text" at bounding box center [223, 138] width 189 height 16
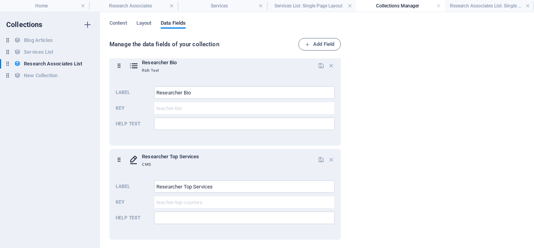
scroll to position [160, 0]
click at [116, 23] on span "Content" at bounding box center [119, 23] width 18 height 11
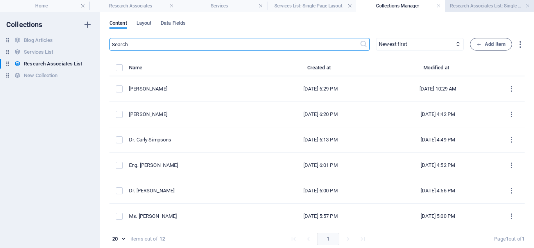
click at [466, 5] on h4 "Research Associates List: Single Page Layout" at bounding box center [489, 6] width 89 height 9
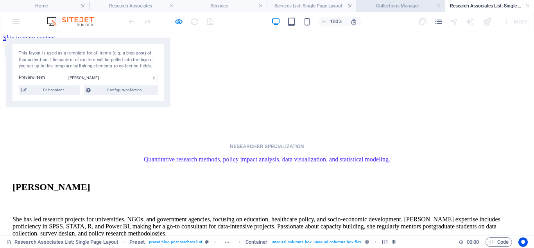
click at [401, 7] on h4 "Collections Manager" at bounding box center [400, 6] width 89 height 9
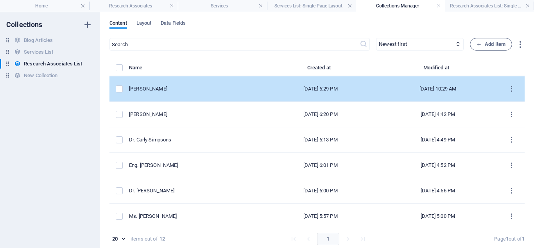
click at [174, 89] on div "[PERSON_NAME]" at bounding box center [193, 88] width 128 height 7
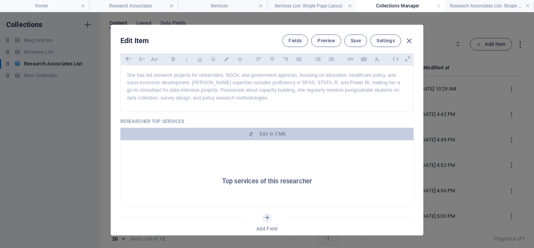
scroll to position [362, 0]
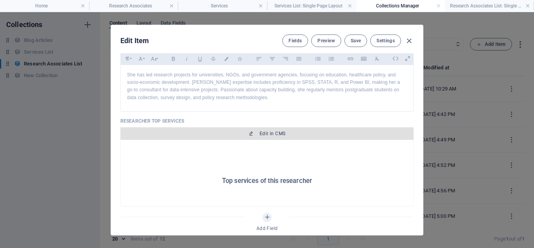
click at [252, 133] on span "Edit in CMS" at bounding box center [267, 133] width 287 height 6
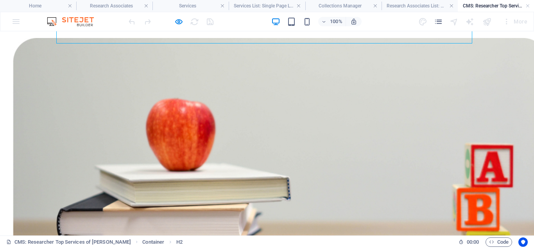
scroll to position [80, 0]
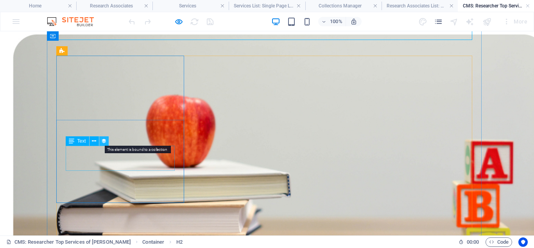
click at [104, 140] on icon at bounding box center [103, 141] width 5 height 8
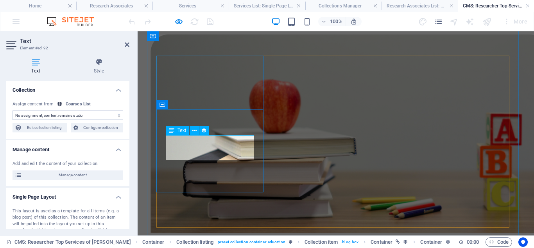
click at [203, 129] on icon at bounding box center [203, 130] width 5 height 8
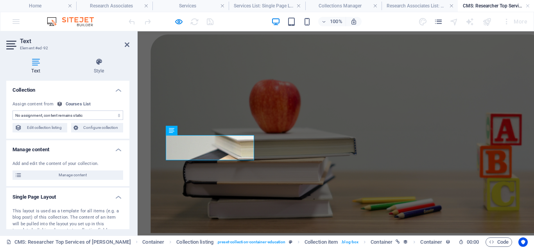
click at [116, 114] on select "No assignment, content remains static" at bounding box center [68, 114] width 111 height 9
click at [81, 115] on select "No assignment, content remains static" at bounding box center [68, 114] width 111 height 9
click at [94, 133] on div "No assignment, content remains static Assign content from Courses List Edit col…" at bounding box center [67, 117] width 123 height 44
click at [50, 128] on span "Edit collection listing" at bounding box center [44, 127] width 41 height 9
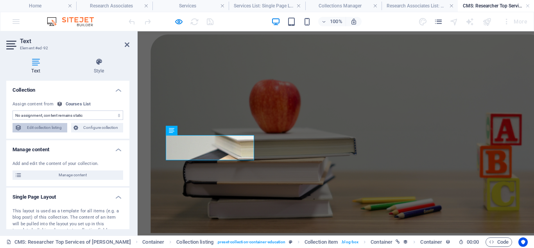
select select
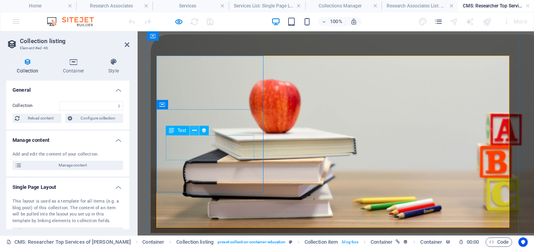
click at [193, 130] on icon at bounding box center [194, 130] width 4 height 8
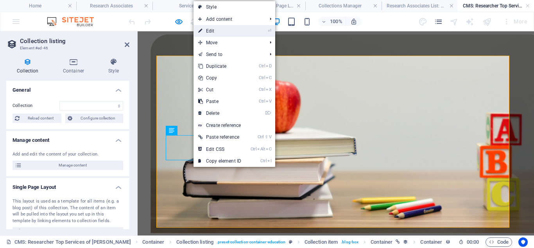
click at [218, 31] on link "⏎ Edit" at bounding box center [220, 31] width 52 height 12
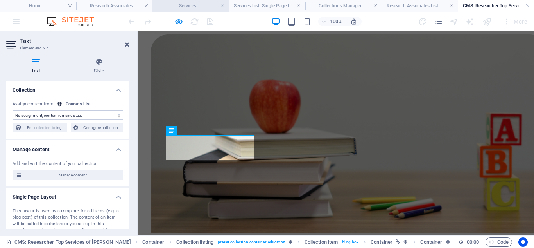
click at [195, 4] on h4 "Services" at bounding box center [191, 6] width 76 height 9
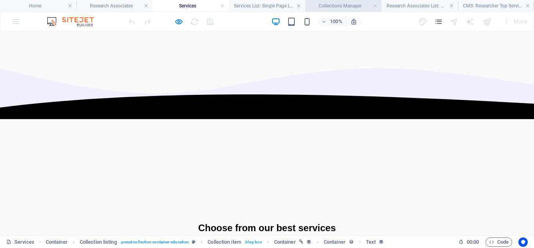
click at [319, 2] on h4 "Collections Manager" at bounding box center [343, 6] width 76 height 9
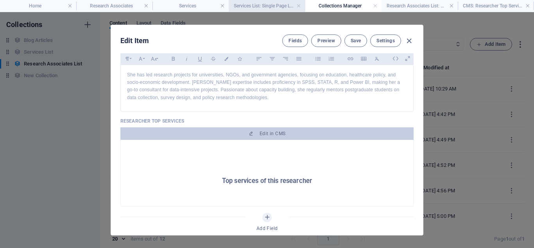
click at [275, 4] on h4 "Services List: Single Page Layout" at bounding box center [267, 6] width 76 height 9
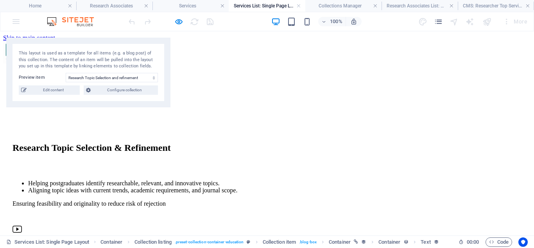
scroll to position [653, 0]
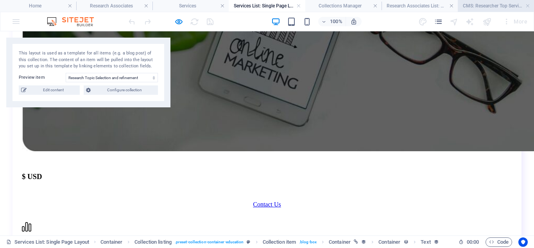
click at [470, 4] on h4 "CMS: Researcher Top Services of [PERSON_NAME]" at bounding box center [496, 6] width 76 height 9
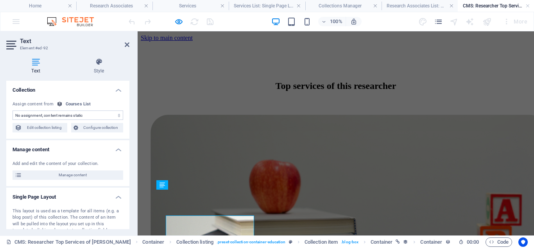
scroll to position [0, 0]
click at [98, 128] on span "Configure collection" at bounding box center [101, 127] width 41 height 9
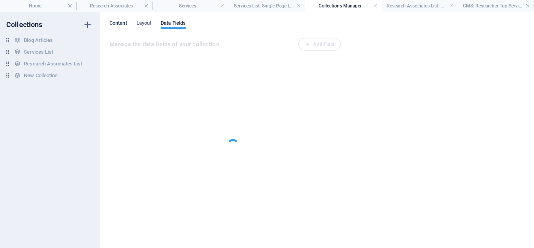
click at [117, 22] on span "Content" at bounding box center [119, 23] width 18 height 11
